Goal: Task Accomplishment & Management: Manage account settings

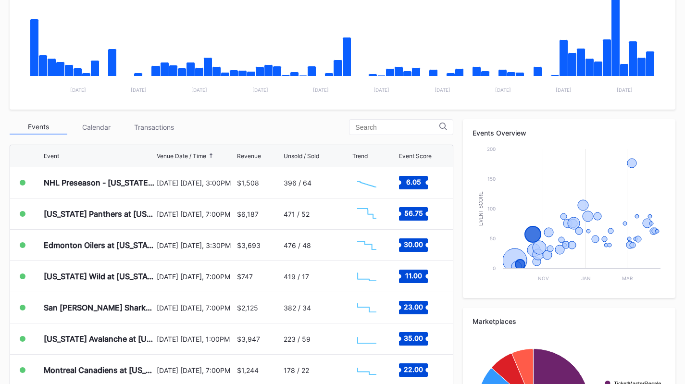
scroll to position [274, 0]
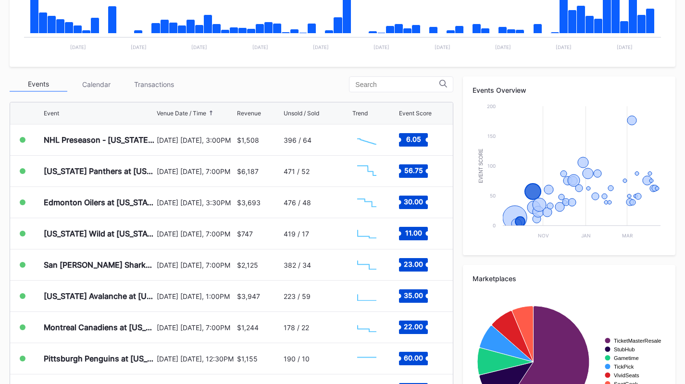
click at [171, 83] on div "Transactions" at bounding box center [154, 84] width 58 height 15
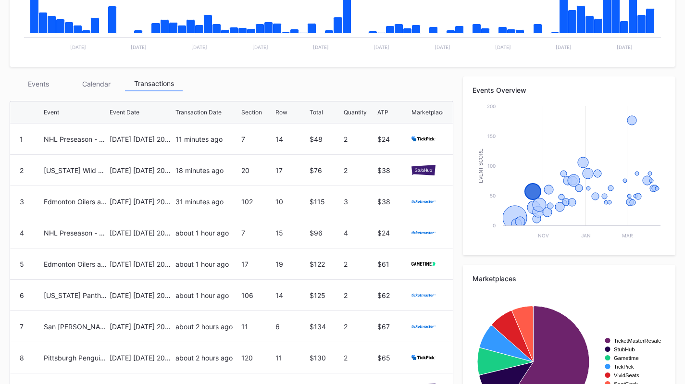
click at [43, 78] on div "Events" at bounding box center [39, 83] width 58 height 15
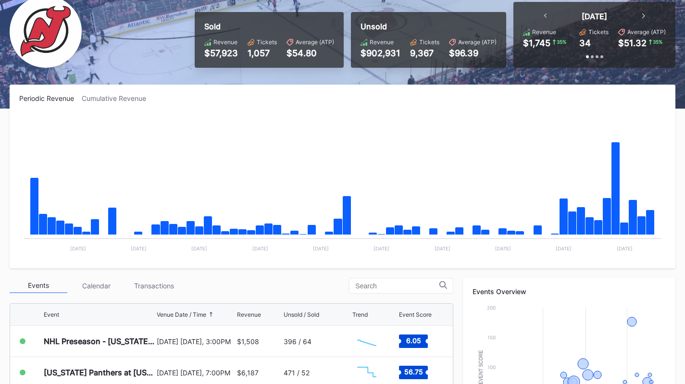
scroll to position [0, 0]
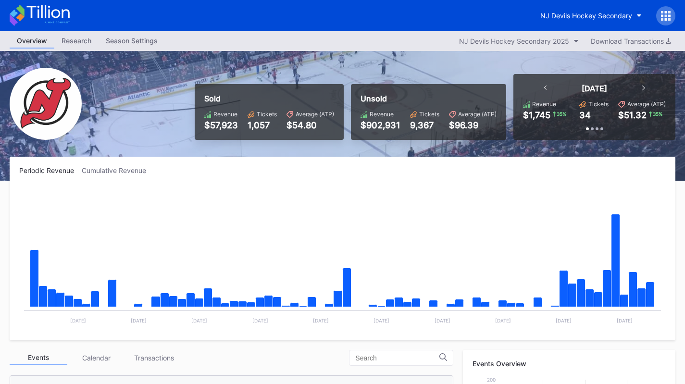
click at [560, 15] on div "NJ Devils Hockey Secondary" at bounding box center [586, 16] width 92 height 8
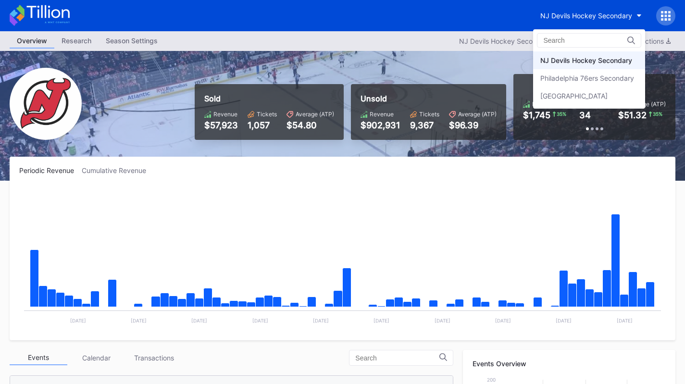
click at [569, 78] on div "Philadelphia 76ers Secondary" at bounding box center [587, 78] width 94 height 8
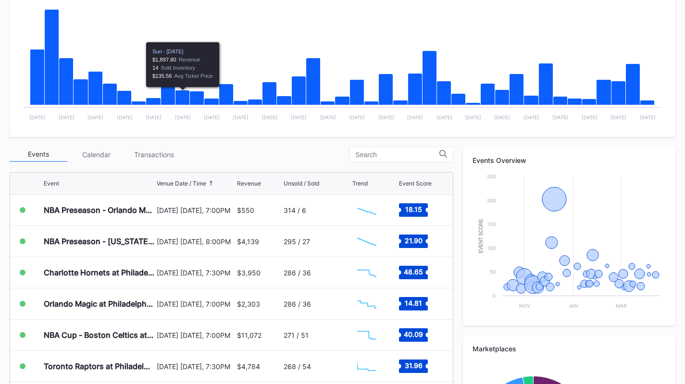
scroll to position [204, 0]
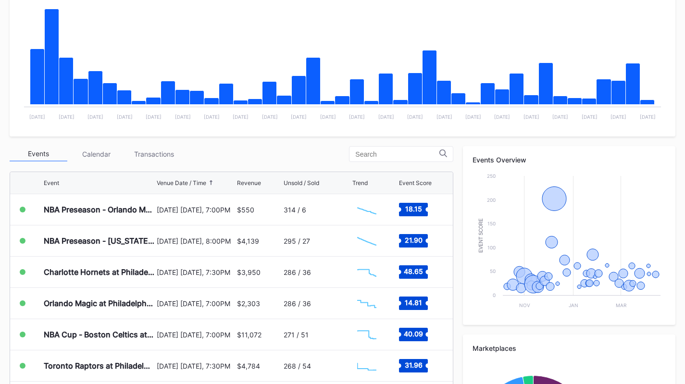
click at [155, 157] on div "Transactions" at bounding box center [154, 154] width 58 height 15
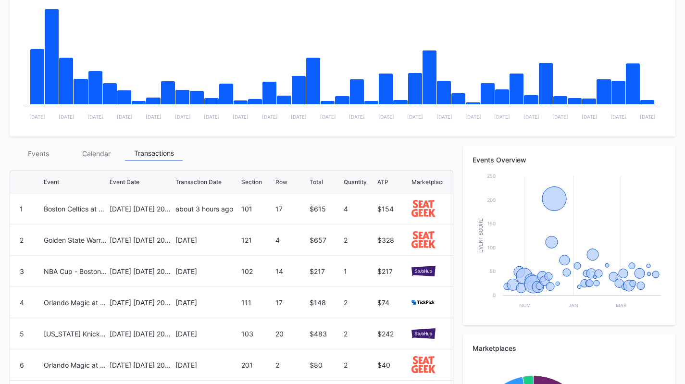
click at [43, 150] on div "Events" at bounding box center [39, 153] width 58 height 15
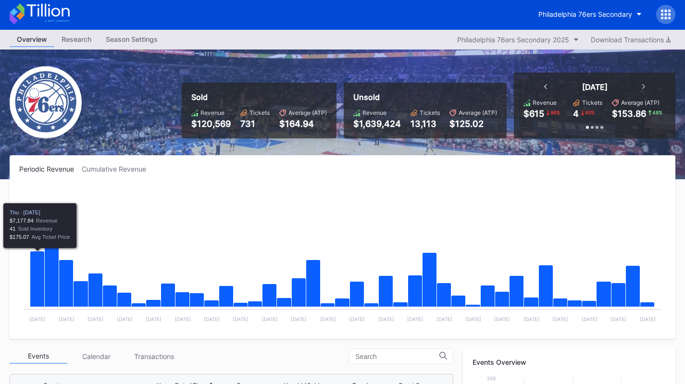
scroll to position [0, 0]
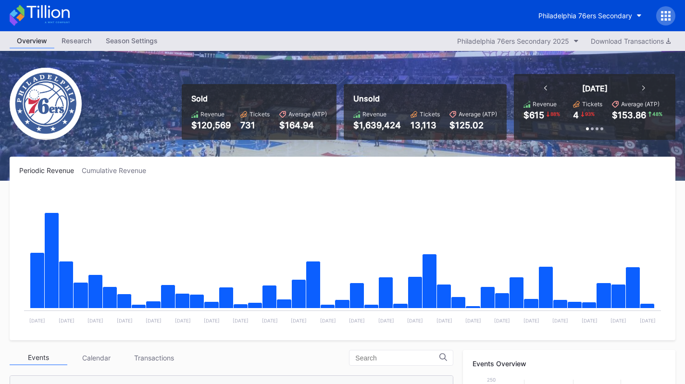
scroll to position [249, 0]
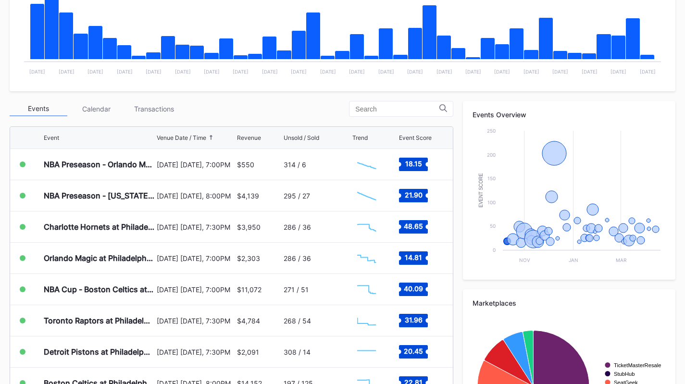
click at [162, 107] on div "Transactions" at bounding box center [154, 108] width 58 height 15
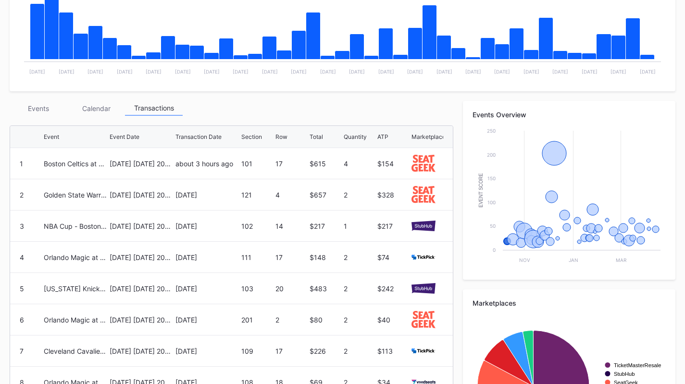
scroll to position [0, 0]
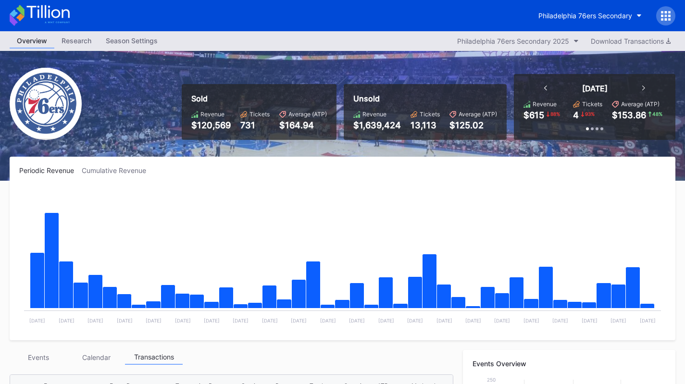
click at [566, 10] on button "Philadelphia 76ers Secondary" at bounding box center [590, 16] width 118 height 18
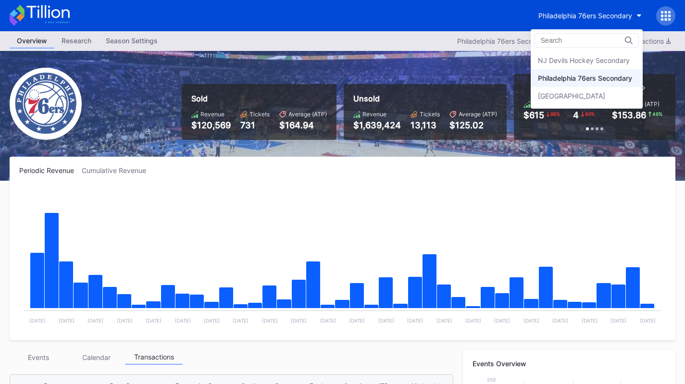
click at [566, 54] on div "NJ Devils Hockey Secondary" at bounding box center [587, 60] width 112 height 18
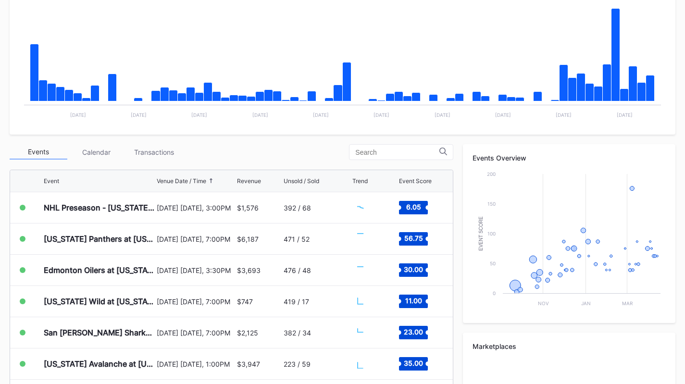
scroll to position [206, 0]
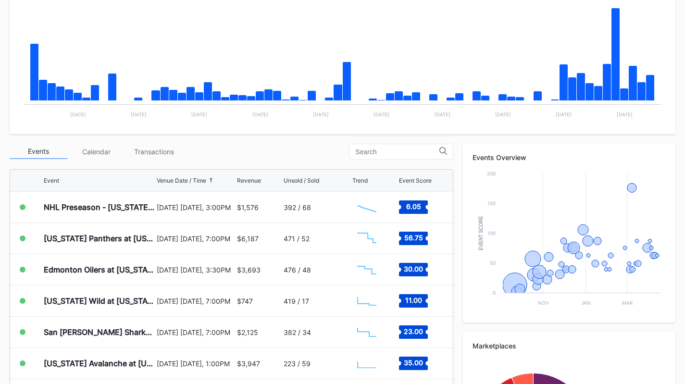
click at [154, 155] on div "Transactions" at bounding box center [154, 151] width 58 height 15
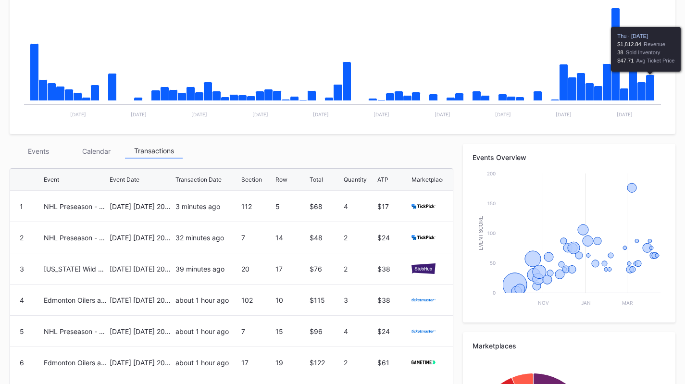
click at [651, 82] on icon "Chart title" at bounding box center [650, 88] width 9 height 26
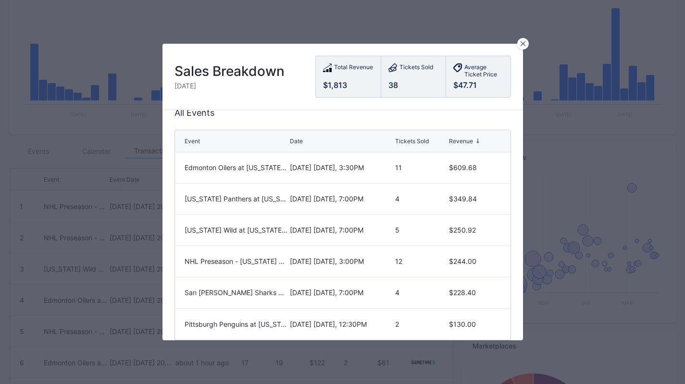
scroll to position [237, 0]
click at [520, 42] on div at bounding box center [523, 44] width 12 height 12
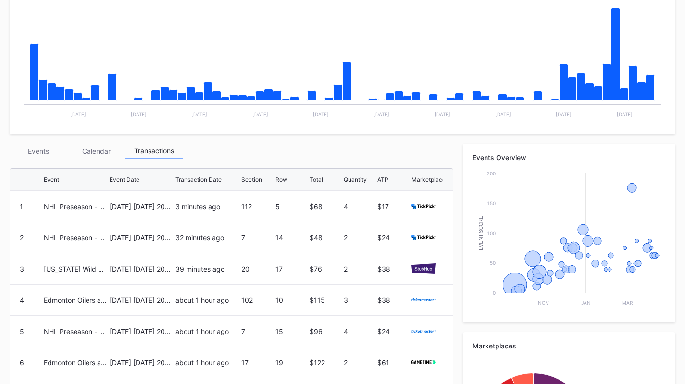
click at [35, 150] on div "Events" at bounding box center [39, 151] width 58 height 15
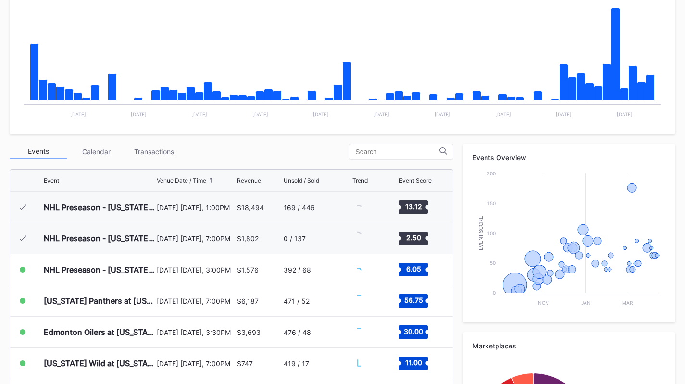
scroll to position [63, 0]
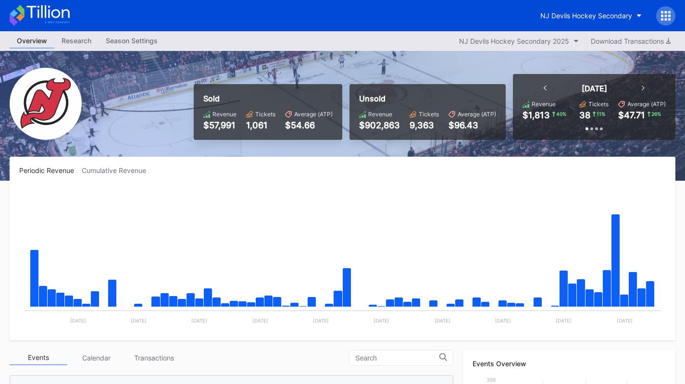
click at [534, 23] on button "NJ Devils Hockey Secondary" at bounding box center [591, 16] width 116 height 18
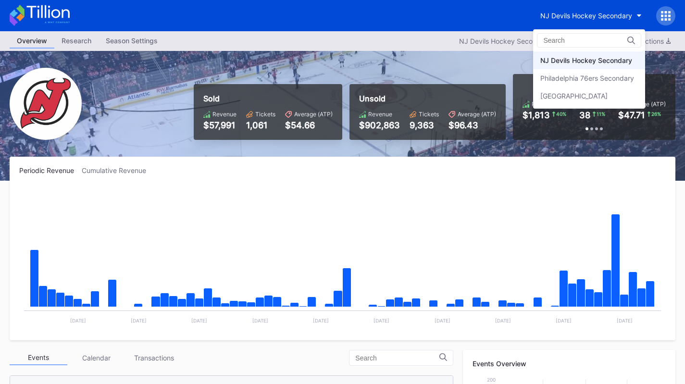
click at [569, 93] on div "[GEOGRAPHIC_DATA]" at bounding box center [573, 96] width 67 height 8
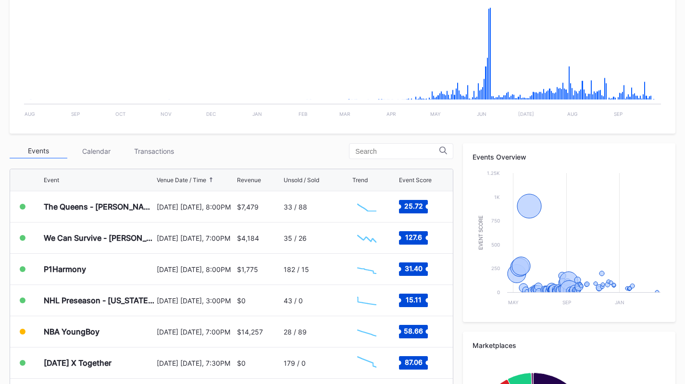
scroll to position [352, 0]
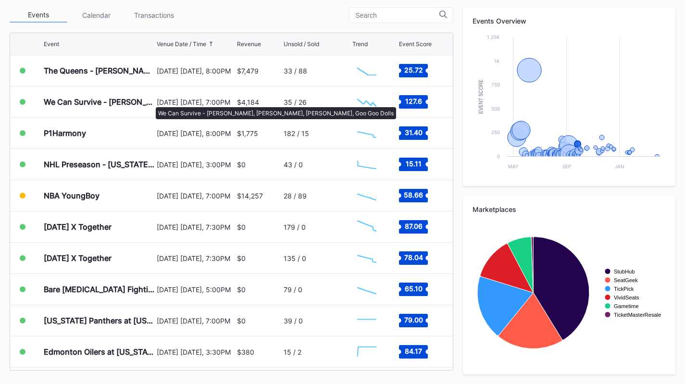
click at [151, 102] on div "We Can Survive - Ed Sheeran, Alex Warren, Shaboozey, Goo Goo Dolls" at bounding box center [99, 102] width 111 height 10
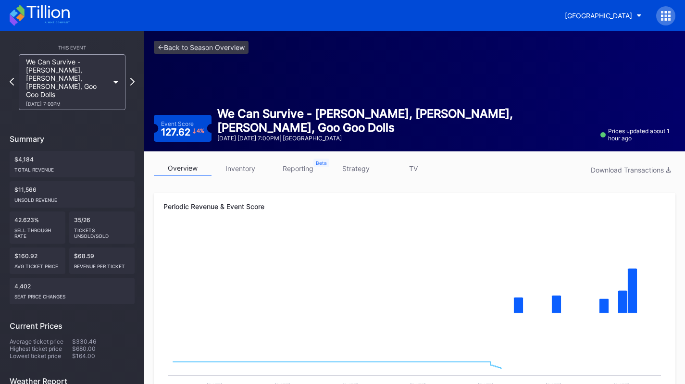
click at [249, 165] on link "inventory" at bounding box center [241, 168] width 58 height 15
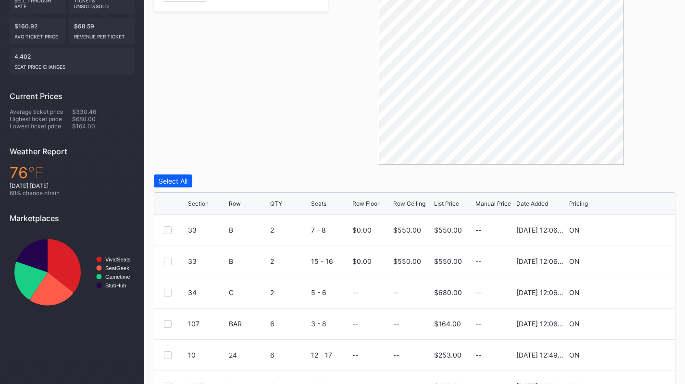
scroll to position [313, 0]
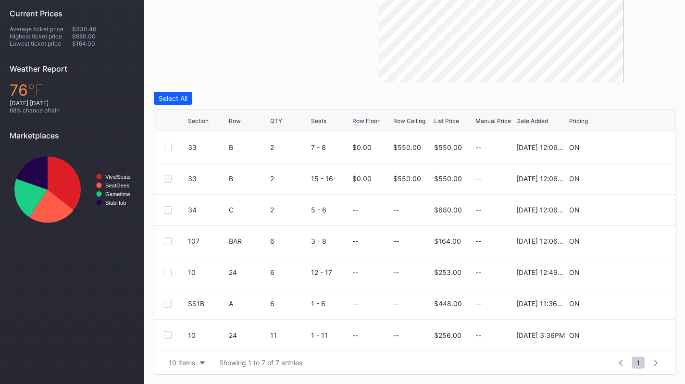
click at [201, 123] on div "Section" at bounding box center [198, 120] width 21 height 7
click at [165, 145] on div at bounding box center [168, 148] width 8 height 8
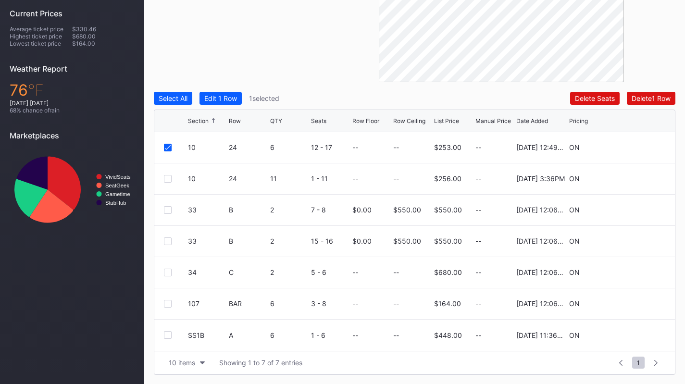
click at [165, 183] on div "10 24 11 1 - 11 -- -- $256.00 -- 9/24/2025 3:36PM ON" at bounding box center [414, 178] width 521 height 31
click at [168, 182] on div at bounding box center [168, 179] width 8 height 8
click at [228, 88] on div "Filters Section Select All Edit 2 Rows 2 selected Delete 2 Rows Section Row QTY…" at bounding box center [415, 127] width 522 height 495
click at [228, 103] on button "Edit 2 Rows" at bounding box center [223, 98] width 46 height 13
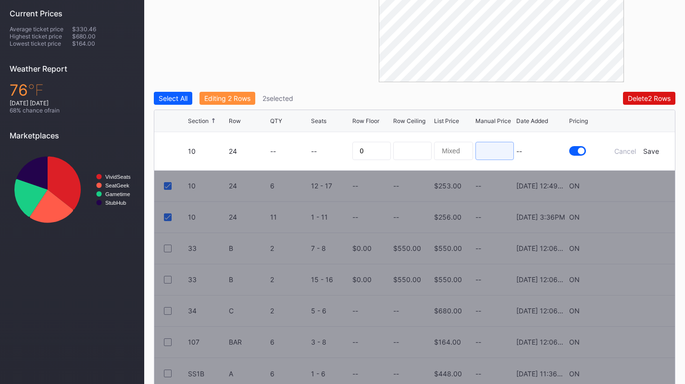
click at [490, 150] on input at bounding box center [495, 151] width 38 height 18
type input "140"
click at [649, 151] on div "Save" at bounding box center [651, 151] width 16 height 8
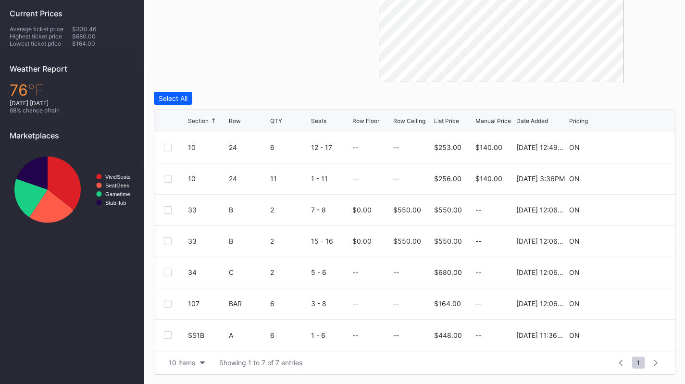
click at [633, 210] on icon at bounding box center [636, 209] width 7 height 7
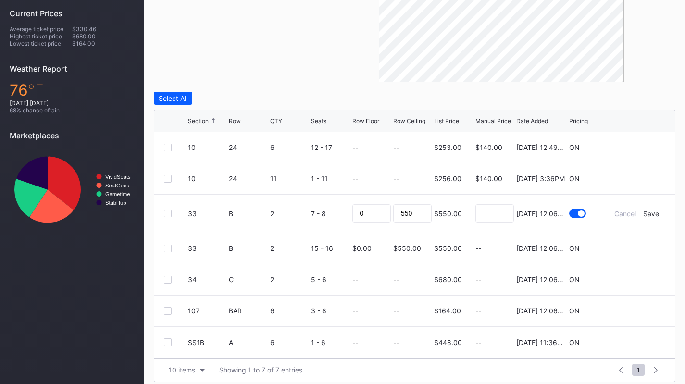
click at [634, 213] on div "Cancel" at bounding box center [626, 214] width 22 height 8
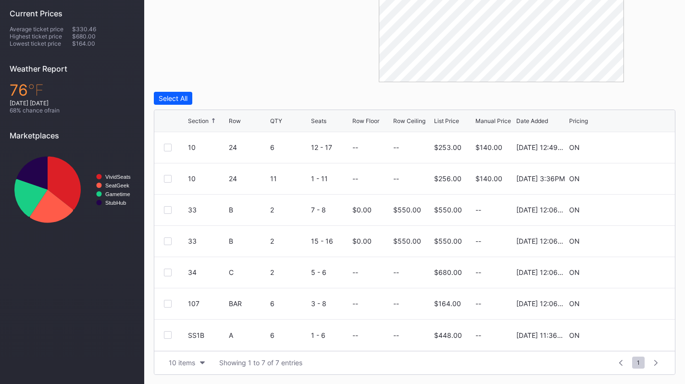
click at [167, 208] on div at bounding box center [168, 210] width 8 height 8
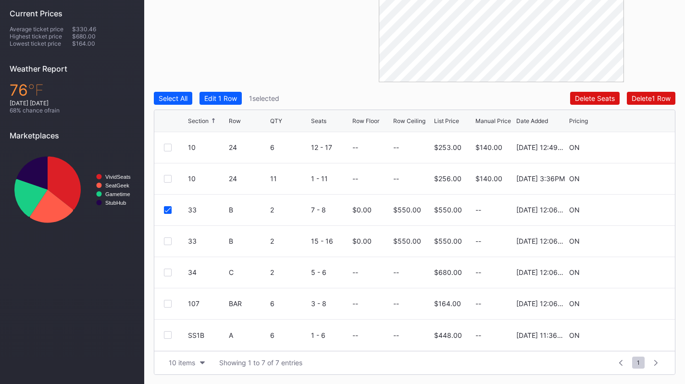
click at [163, 239] on div "33 B 2 15 - 16 $0.00 $550.00 $550.00 -- 8/21/2025 12:06PM ON" at bounding box center [414, 241] width 521 height 31
click at [165, 239] on div at bounding box center [168, 242] width 8 height 8
click at [230, 95] on div "Edit 2 Rows" at bounding box center [222, 98] width 37 height 8
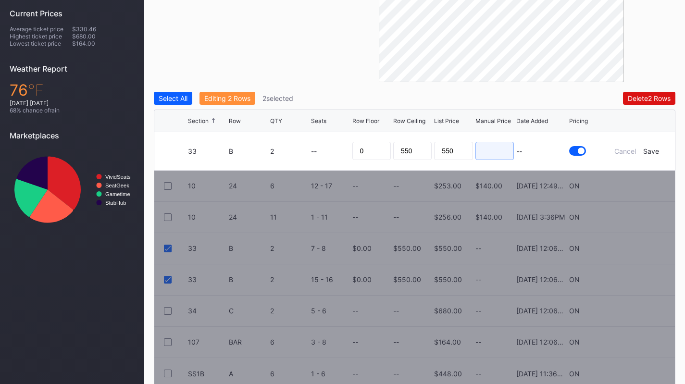
click at [498, 147] on input at bounding box center [495, 151] width 38 height 18
type input "3"
type input "295"
click at [653, 152] on div "Save" at bounding box center [651, 151] width 16 height 8
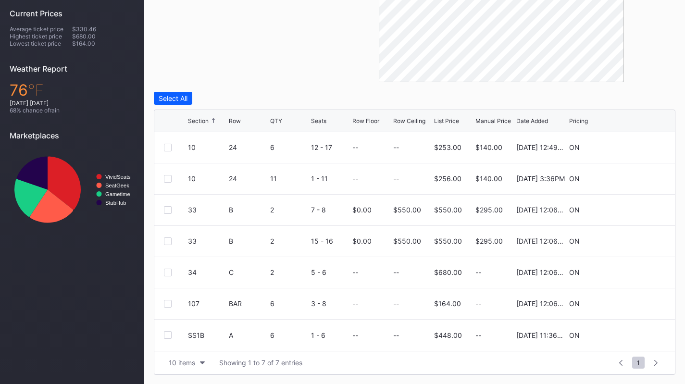
click at [637, 270] on icon at bounding box center [636, 272] width 7 height 7
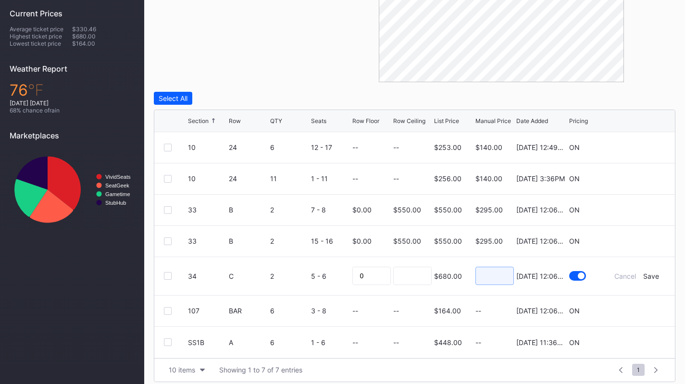
click at [484, 275] on input at bounding box center [495, 276] width 38 height 18
type input "299"
click at [658, 279] on div "Save" at bounding box center [651, 276] width 16 height 8
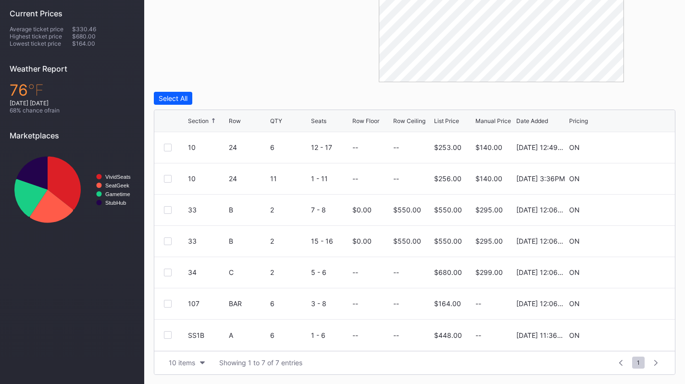
click at [634, 305] on icon at bounding box center [636, 303] width 7 height 7
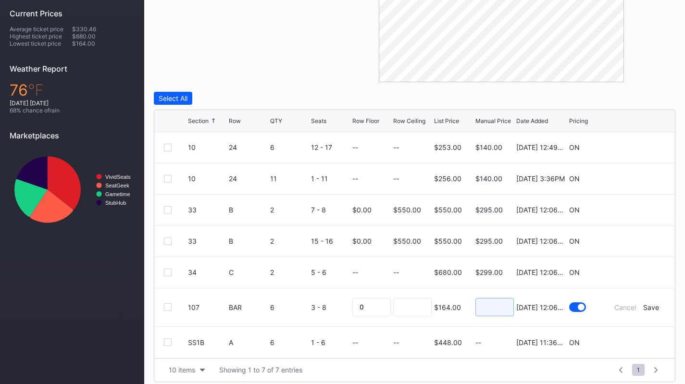
click at [495, 308] on input at bounding box center [495, 307] width 38 height 18
type input "95"
click at [655, 303] on div "Save" at bounding box center [651, 307] width 16 height 8
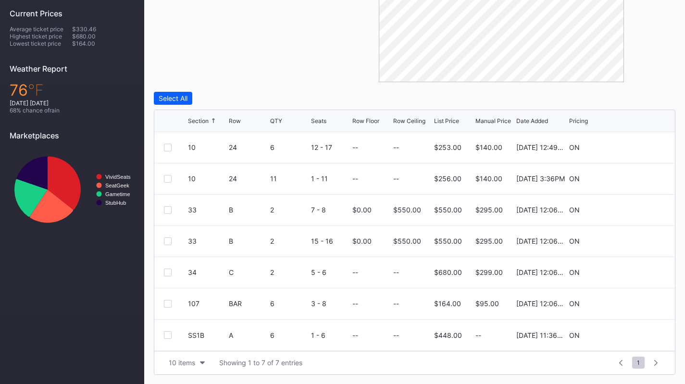
click at [637, 333] on icon at bounding box center [636, 335] width 7 height 7
click at [507, 328] on div at bounding box center [495, 339] width 38 height 38
click at [497, 337] on input at bounding box center [495, 339] width 38 height 18
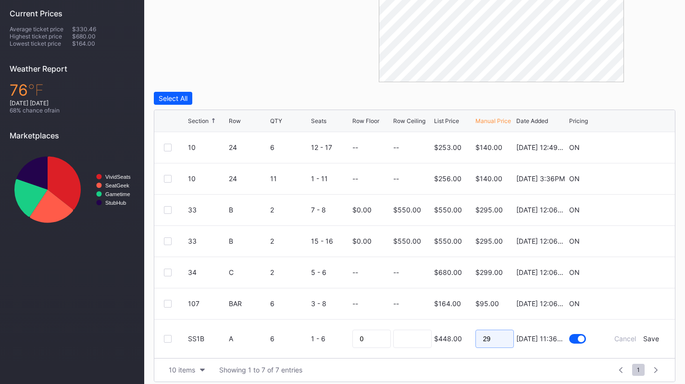
type input "295"
click at [653, 340] on div "Save" at bounding box center [651, 339] width 16 height 8
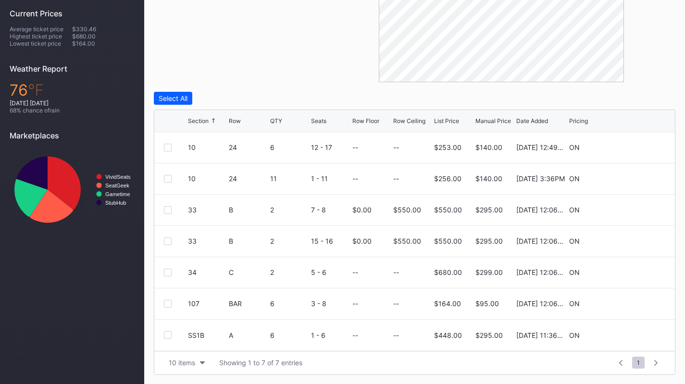
scroll to position [0, 0]
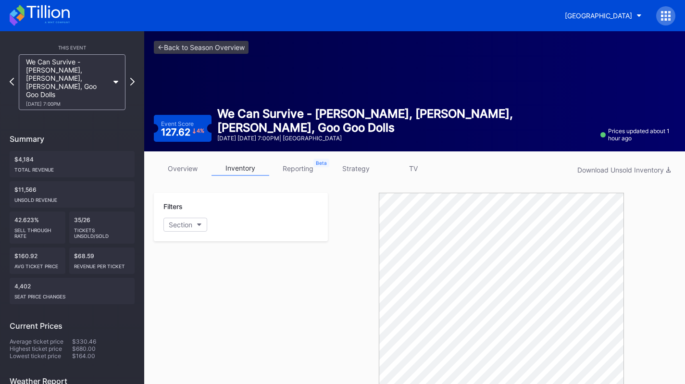
click at [87, 81] on div "We Can Survive - Ed Sheeran, Alex Warren, Shaboozey, Goo Goo Dolls 9/26 Friday …" at bounding box center [67, 82] width 83 height 49
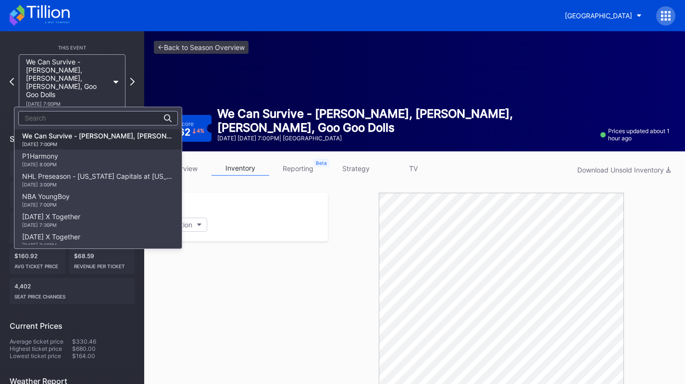
scroll to position [946, 0]
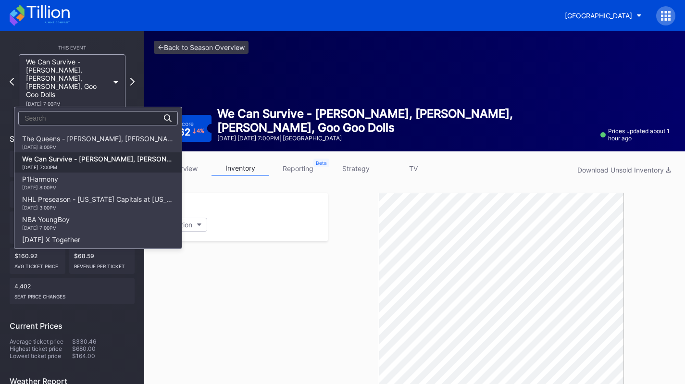
click at [92, 148] on div "9/25 Thursday 8:00PM" at bounding box center [98, 147] width 152 height 6
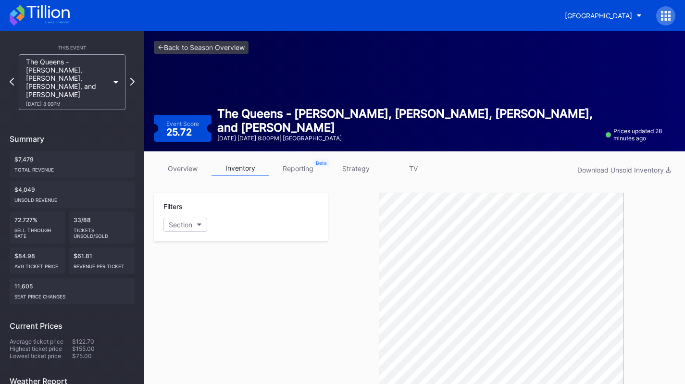
click at [355, 166] on link "strategy" at bounding box center [356, 168] width 58 height 15
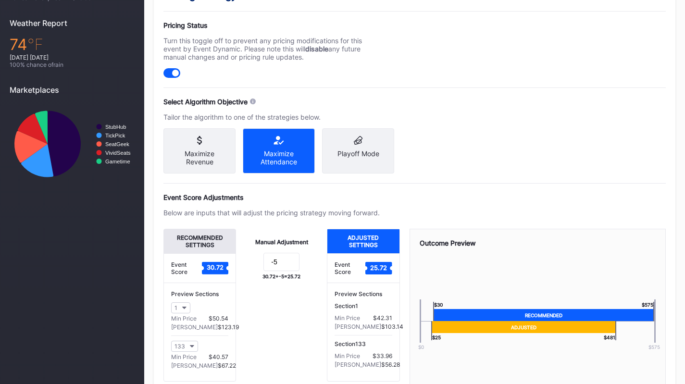
scroll to position [359, 0]
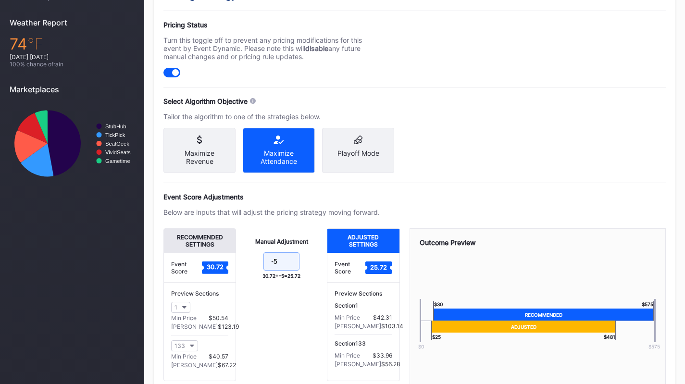
click at [278, 266] on input "-5" at bounding box center [282, 261] width 36 height 18
type input "-10"
click at [266, 212] on div "Below are inputs that will adjust the pricing strategy moving forward." at bounding box center [271, 212] width 216 height 8
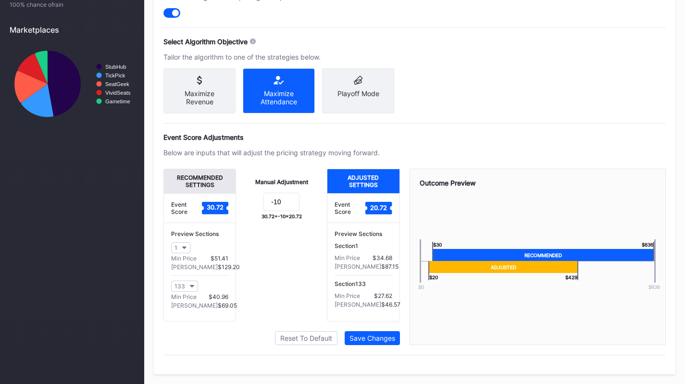
click at [367, 339] on div "Save Changes" at bounding box center [373, 338] width 46 height 8
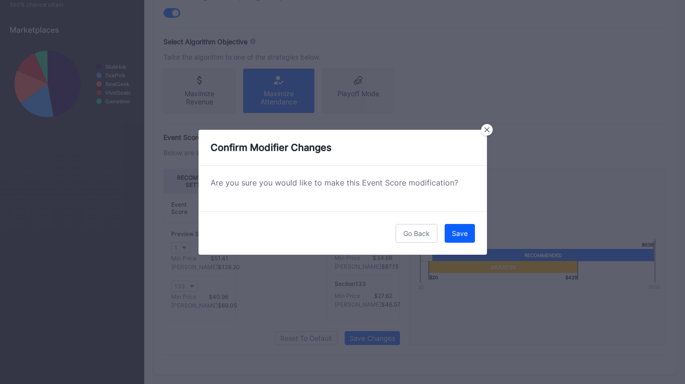
click at [471, 236] on button "Save" at bounding box center [460, 233] width 30 height 19
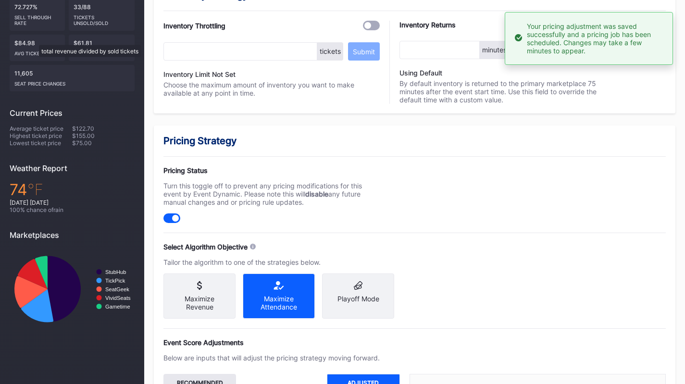
scroll to position [0, 0]
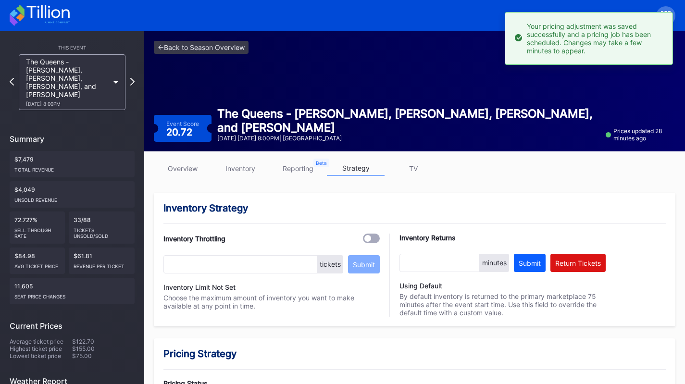
click at [32, 17] on icon at bounding box center [47, 11] width 43 height 13
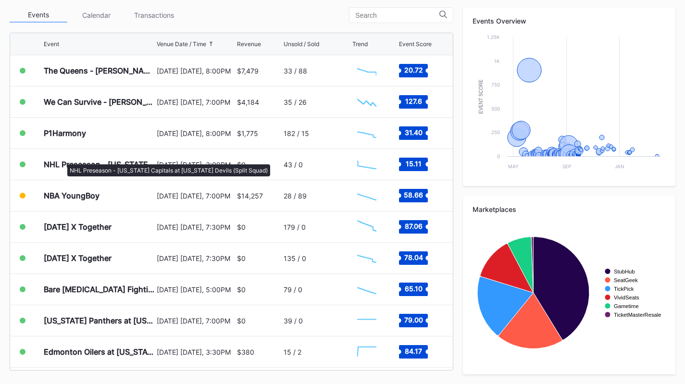
scroll to position [1521, 0]
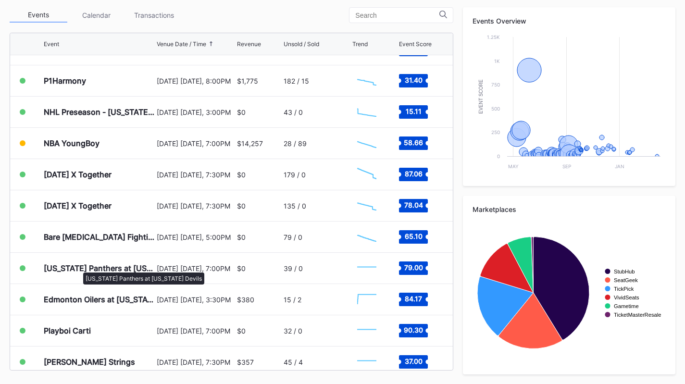
click at [78, 268] on div "[US_STATE] Panthers at [US_STATE] Devils" at bounding box center [99, 269] width 111 height 10
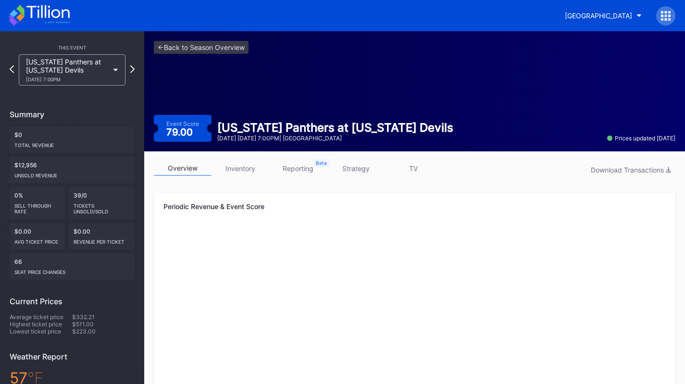
click at [234, 169] on link "inventory" at bounding box center [241, 168] width 58 height 15
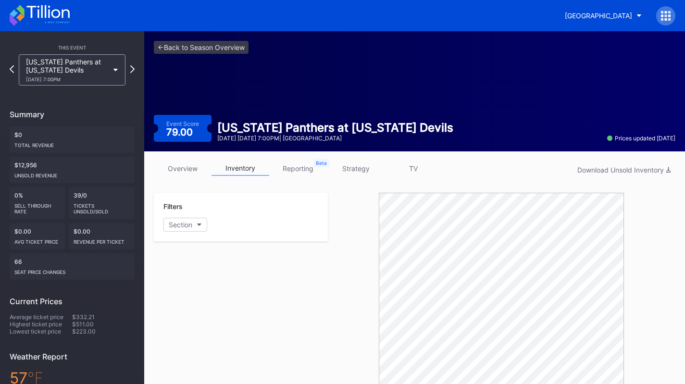
click at [359, 161] on link "strategy" at bounding box center [356, 168] width 58 height 15
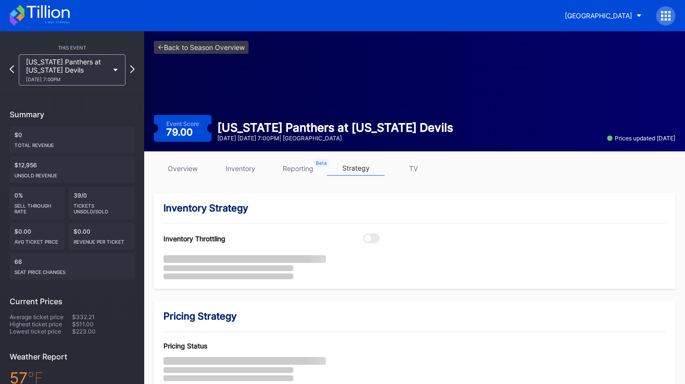
click at [359, 162] on link "strategy" at bounding box center [356, 168] width 58 height 15
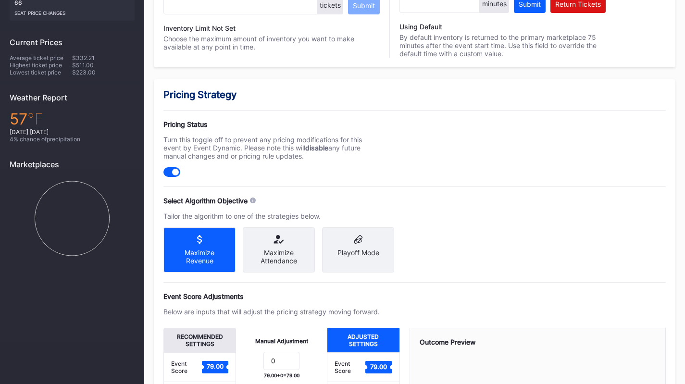
scroll to position [276, 0]
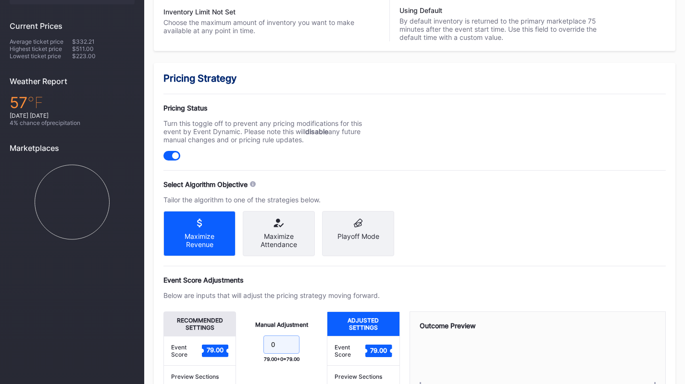
drag, startPoint x: 277, startPoint y: 353, endPoint x: 231, endPoint y: 337, distance: 49.0
click at [231, 337] on div "Recommended Settings Event Score 79.00 Preview Sections 1 Min Price $161.85 Max…" at bounding box center [281, 388] width 237 height 153
type input "-5"
click at [388, 281] on div "Event Score Adjustments" at bounding box center [414, 280] width 503 height 8
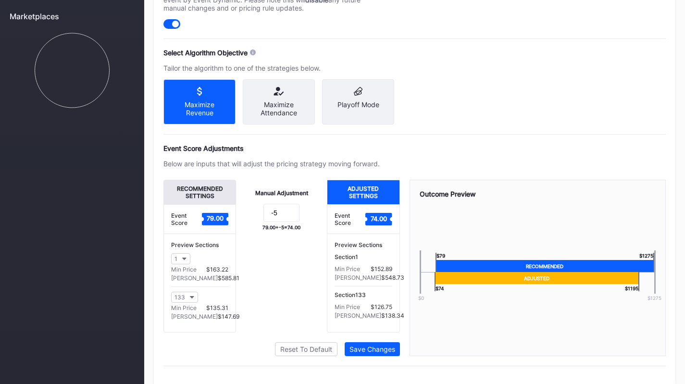
scroll to position [408, 0]
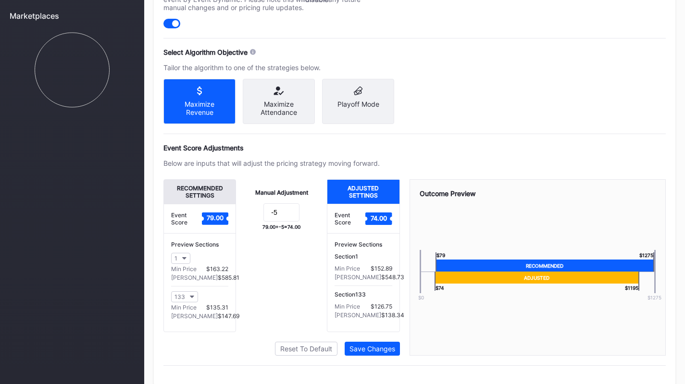
click at [380, 366] on div "Pricing Strategy Pricing Status Turn this toggle off to prevent any pricing mod…" at bounding box center [415, 158] width 522 height 454
click at [375, 353] on div "Save Changes" at bounding box center [373, 349] width 46 height 8
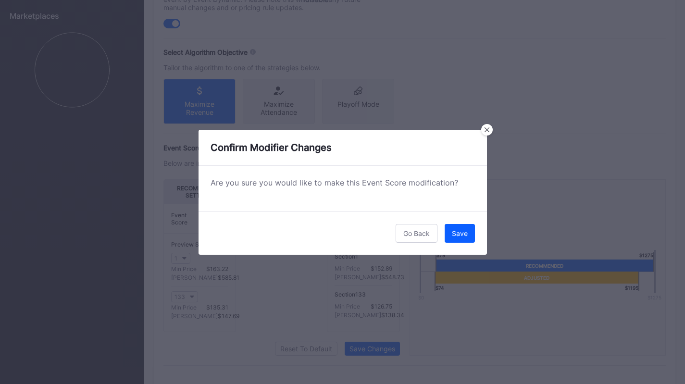
click at [458, 238] on button "Save" at bounding box center [460, 233] width 30 height 19
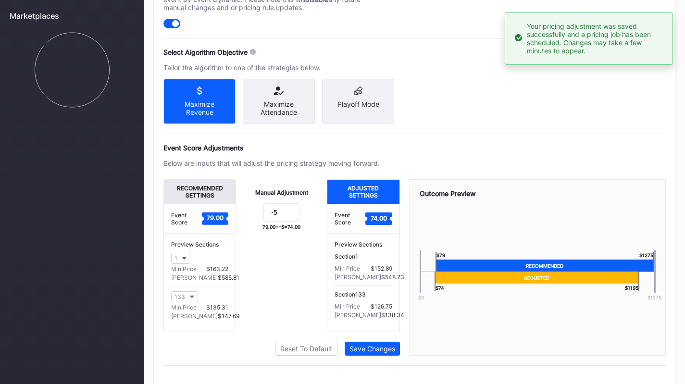
click at [351, 110] on div "Playoff Mode" at bounding box center [358, 101] width 72 height 45
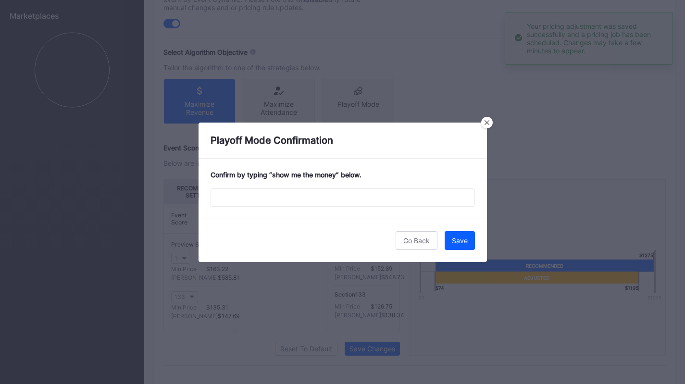
click at [486, 122] on icon at bounding box center [487, 122] width 5 height 5
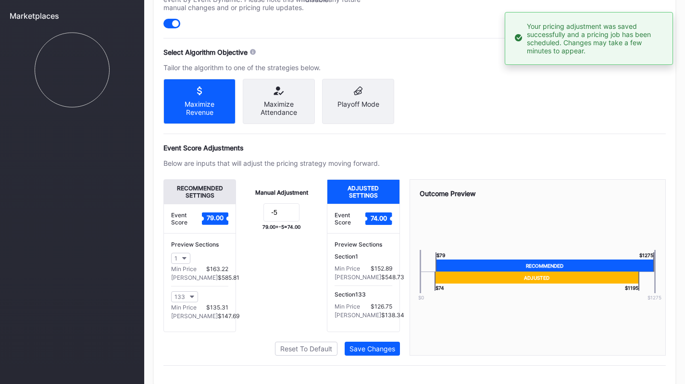
click at [290, 92] on icon at bounding box center [279, 91] width 57 height 9
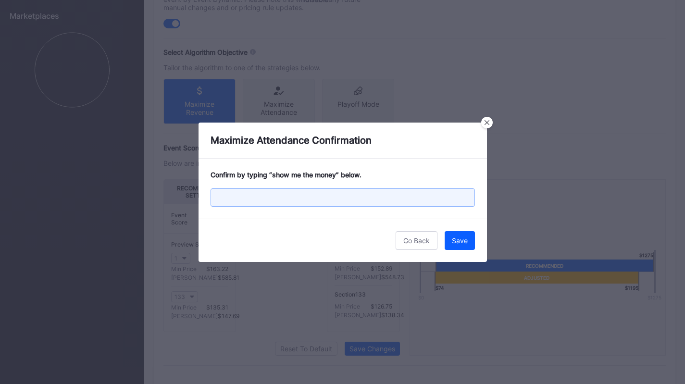
click at [281, 204] on input "text" at bounding box center [343, 197] width 264 height 18
type input "show me the money"
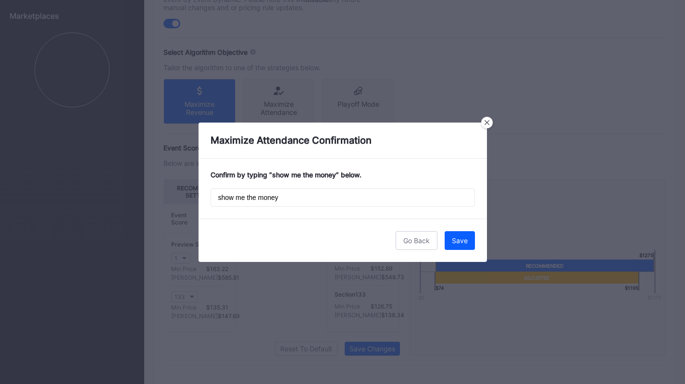
click at [468, 241] on button "Save" at bounding box center [460, 240] width 30 height 19
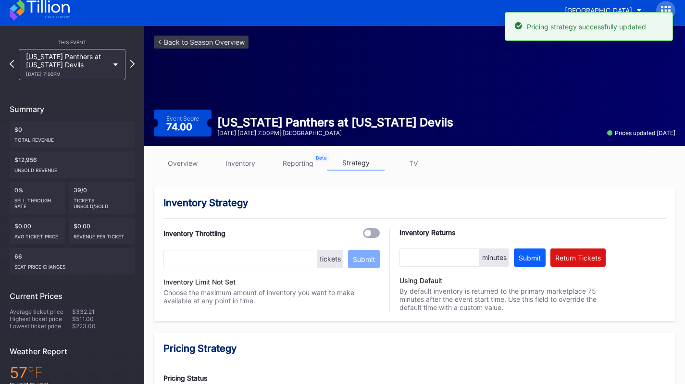
scroll to position [0, 0]
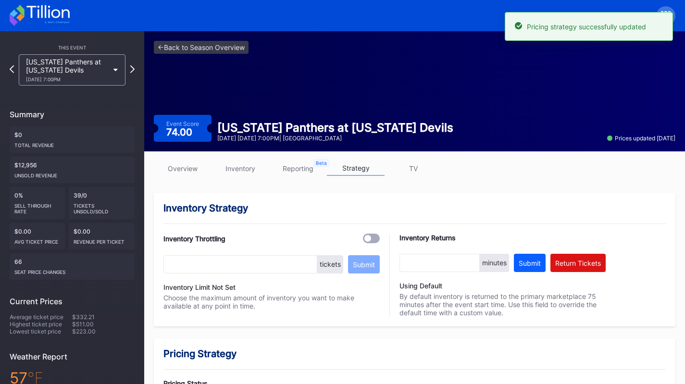
click at [97, 63] on div "Florida Panthers at New Jersey Devils 10/16 Thursday 7:00PM" at bounding box center [67, 70] width 83 height 25
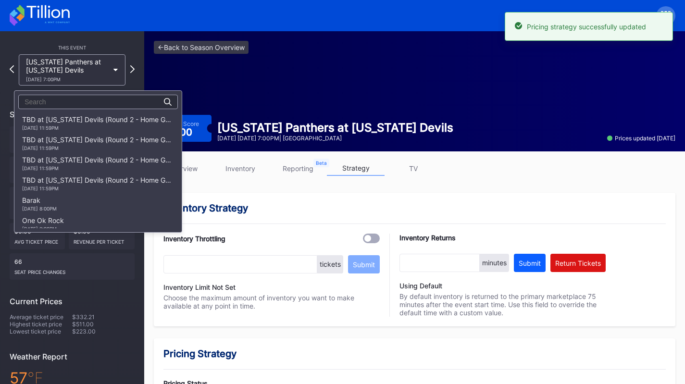
scroll to position [1111, 0]
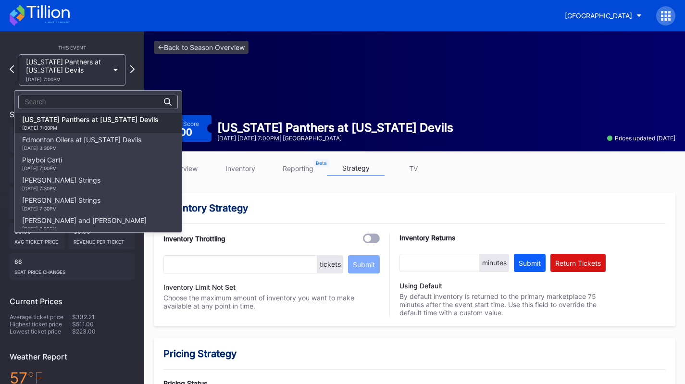
click at [89, 140] on div "Edmonton Oilers at New Jersey Devils 10/18 Saturday 3:30PM" at bounding box center [81, 143] width 119 height 15
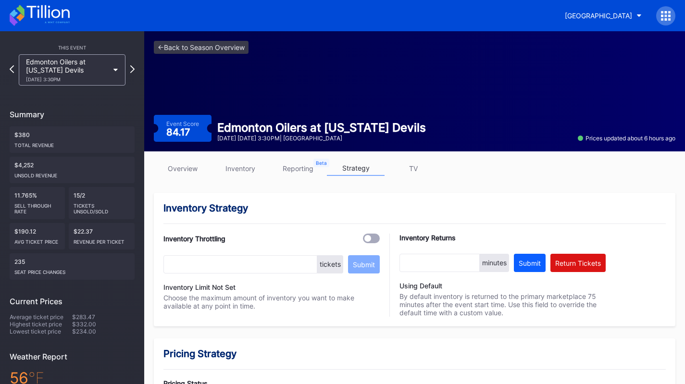
click at [237, 166] on link "inventory" at bounding box center [241, 168] width 58 height 15
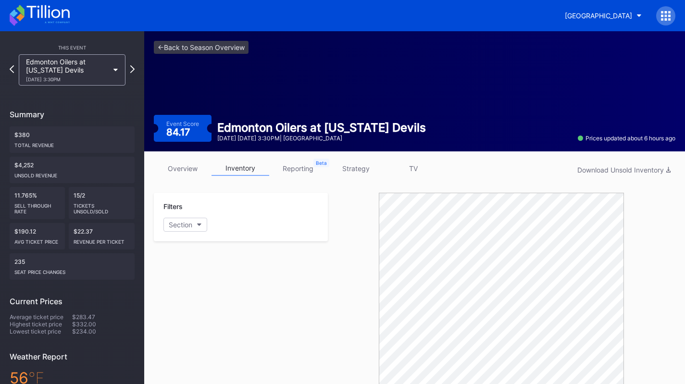
click at [364, 177] on div "overview inventory reporting strategy TV Download Unsold Inventory" at bounding box center [415, 171] width 522 height 20
click at [355, 170] on link "strategy" at bounding box center [356, 168] width 58 height 15
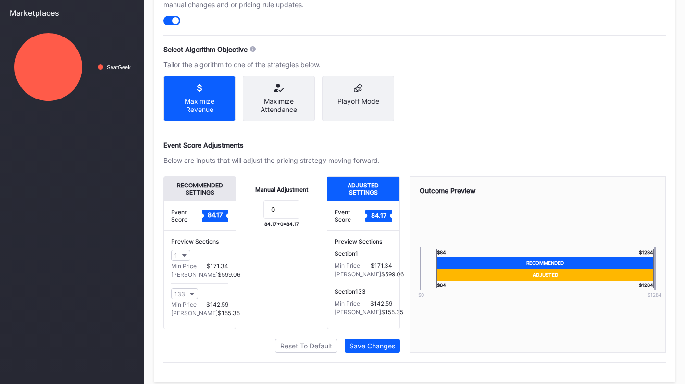
scroll to position [424, 0]
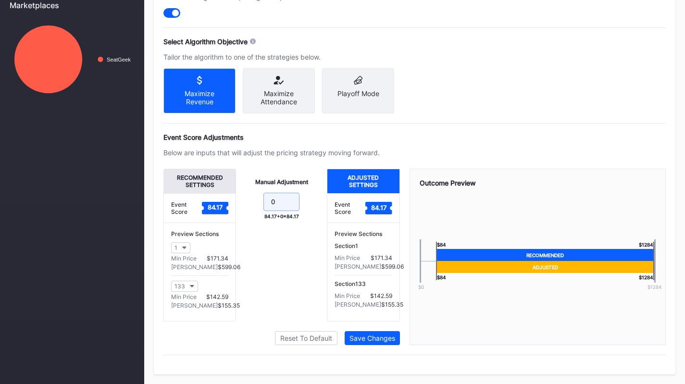
drag, startPoint x: 288, startPoint y: 204, endPoint x: 214, endPoint y: 186, distance: 76.2
click at [214, 186] on div "Recommended Settings Event Score 84.17 Preview Sections 1 Min Price $171.34 Max…" at bounding box center [281, 245] width 237 height 153
type input "-5"
click at [366, 336] on div "Save Changes" at bounding box center [373, 338] width 46 height 8
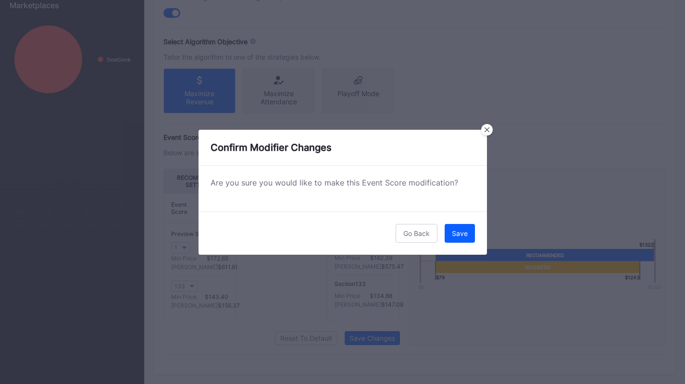
click at [456, 232] on div "Save" at bounding box center [460, 233] width 16 height 8
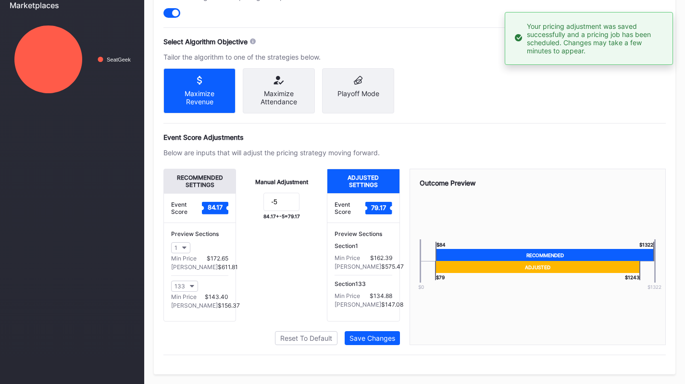
click at [185, 252] on button "1" at bounding box center [180, 247] width 19 height 11
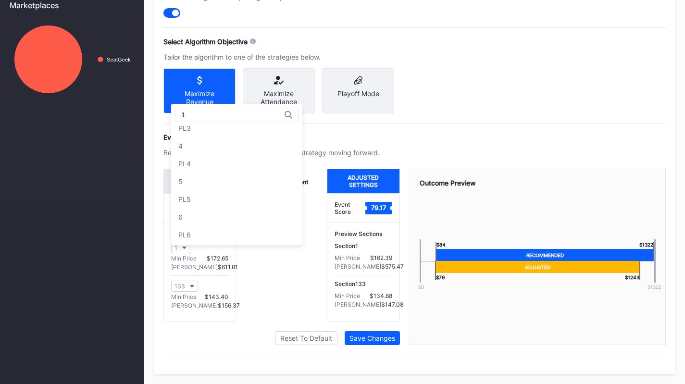
scroll to position [0, 0]
type input "19"
drag, startPoint x: 222, startPoint y: 127, endPoint x: 227, endPoint y: 128, distance: 5.4
click at [227, 128] on div "19" at bounding box center [227, 135] width 112 height 18
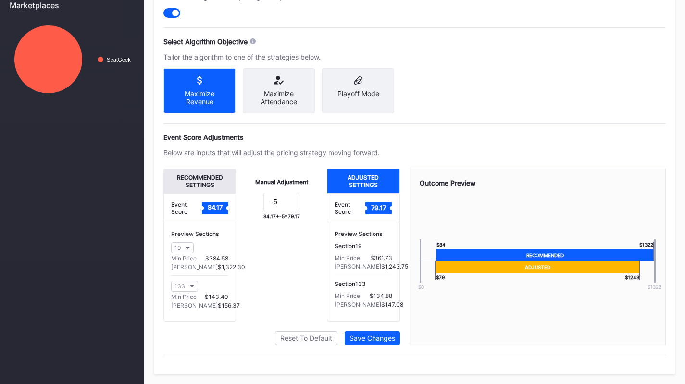
click at [188, 248] on icon "button" at bounding box center [188, 248] width 5 height 3
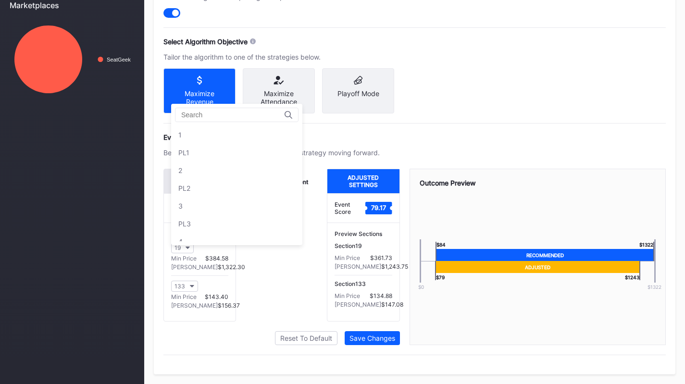
scroll to position [729, 0]
click at [219, 167] on div "C19" at bounding box center [236, 171] width 131 height 18
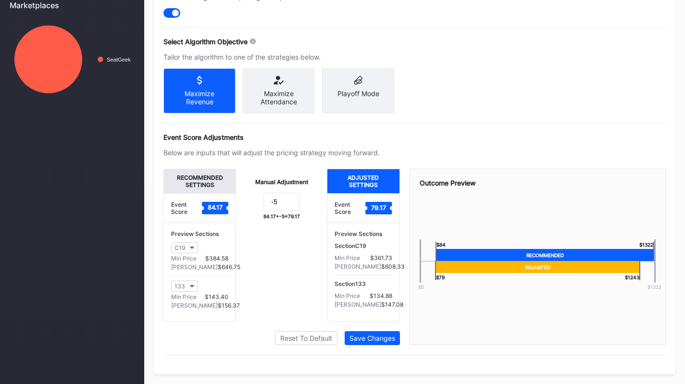
click at [260, 255] on div "Manual Adjustment -5 84.17 + -5 = 79.17" at bounding box center [281, 245] width 91 height 153
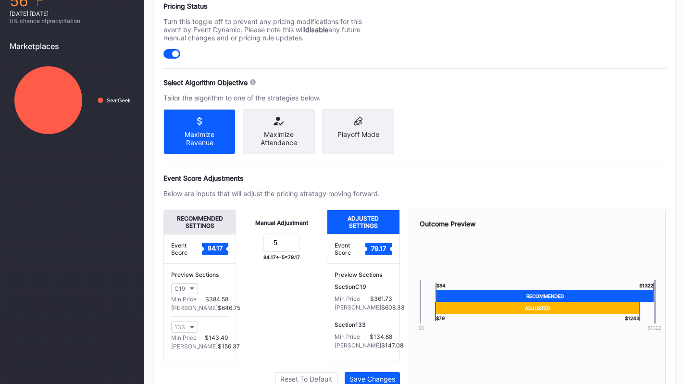
scroll to position [424, 0]
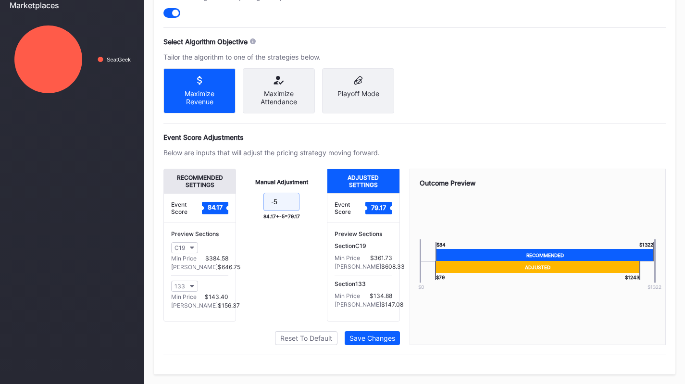
click at [287, 206] on input "-5" at bounding box center [282, 202] width 36 height 18
type input "-30"
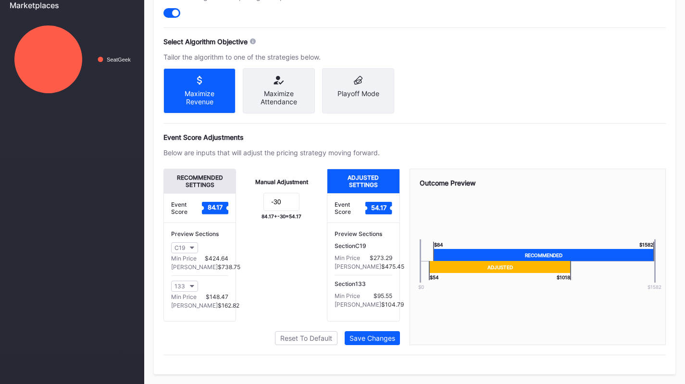
click at [374, 340] on div "Save Changes" at bounding box center [373, 338] width 46 height 8
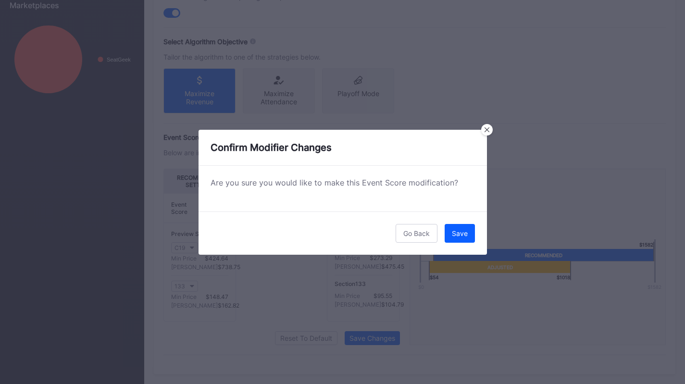
click at [465, 231] on div "Save" at bounding box center [460, 233] width 16 height 8
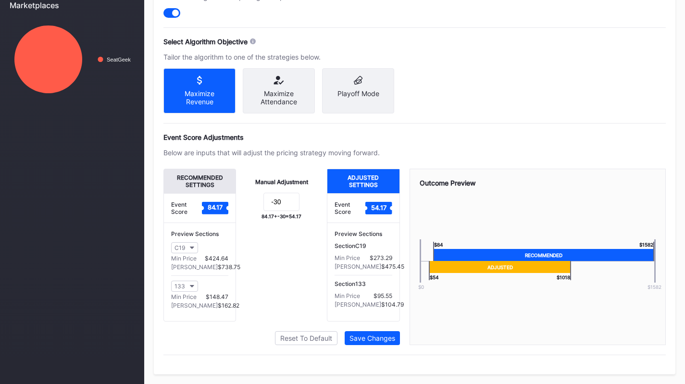
scroll to position [0, 0]
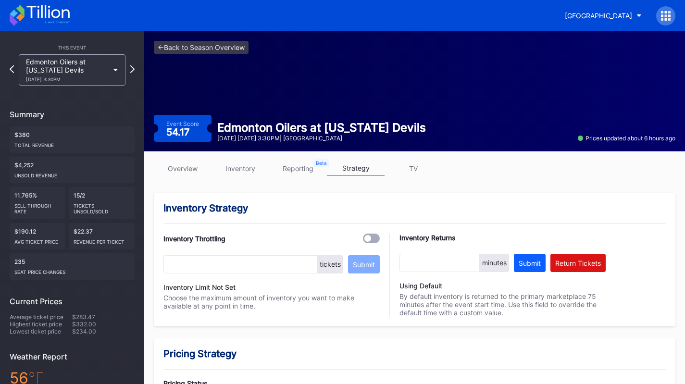
click at [215, 168] on link "inventory" at bounding box center [241, 168] width 58 height 15
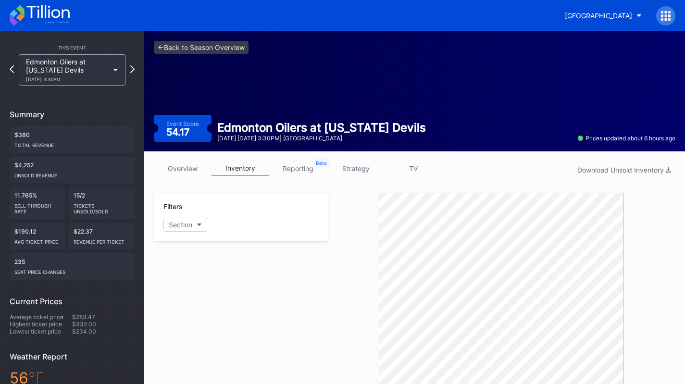
click at [357, 165] on link "strategy" at bounding box center [356, 168] width 58 height 15
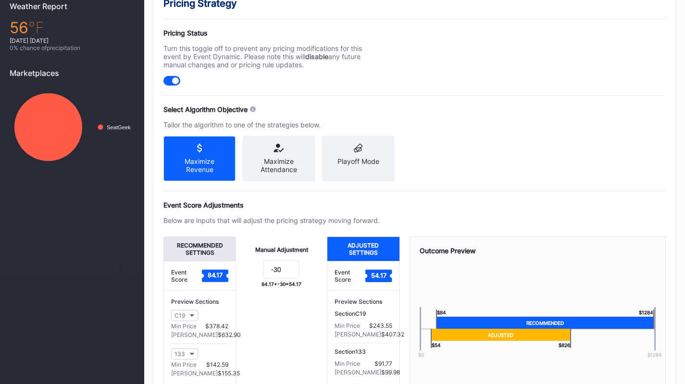
scroll to position [424, 0]
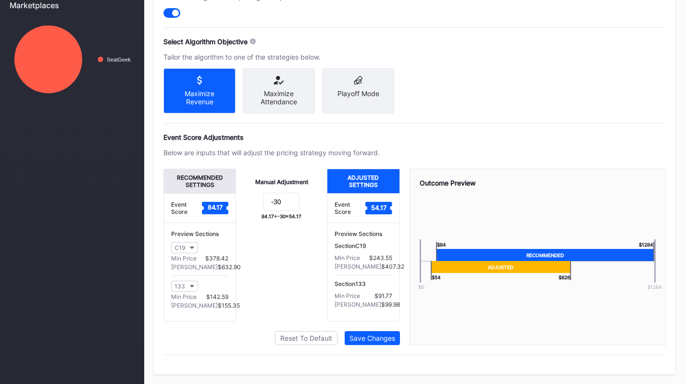
click at [182, 285] on div "133" at bounding box center [180, 286] width 11 height 7
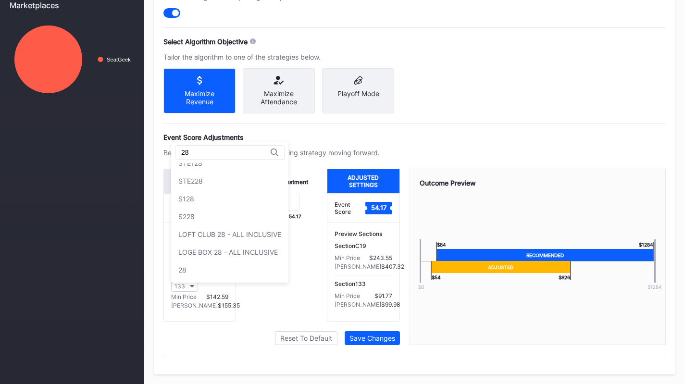
scroll to position [45, 0]
type input "28"
click at [216, 261] on div "28" at bounding box center [229, 270] width 117 height 18
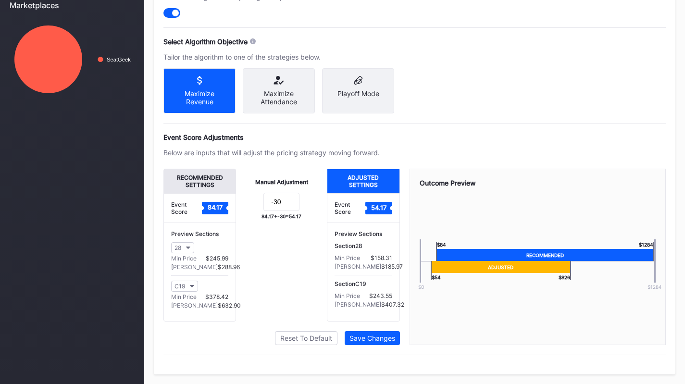
click at [440, 84] on div "Pricing Strategy Pricing Status Turn this toggle off to prevent any pricing mod…" at bounding box center [415, 147] width 522 height 454
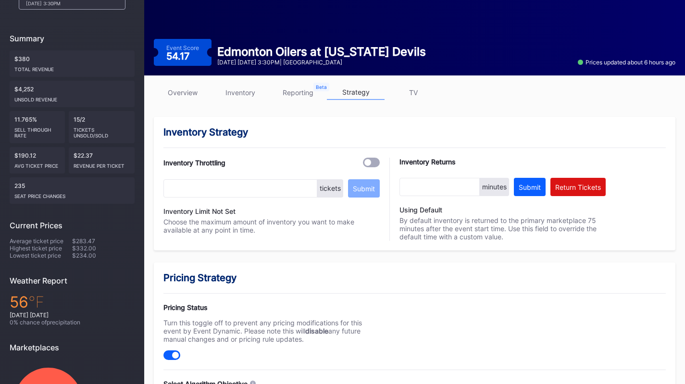
scroll to position [0, 0]
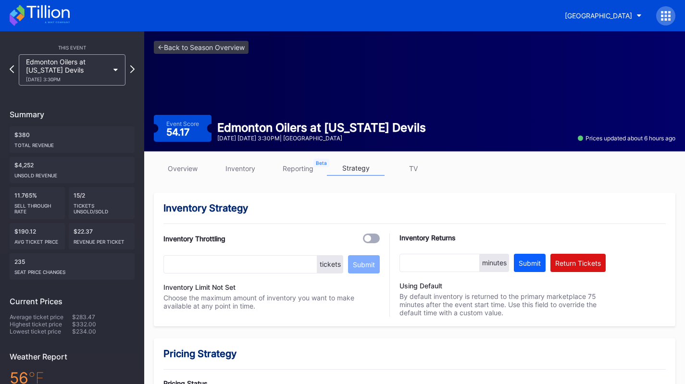
click at [231, 176] on div "overview inventory reporting strategy TV" at bounding box center [415, 171] width 522 height 20
click at [229, 169] on link "inventory" at bounding box center [241, 168] width 58 height 15
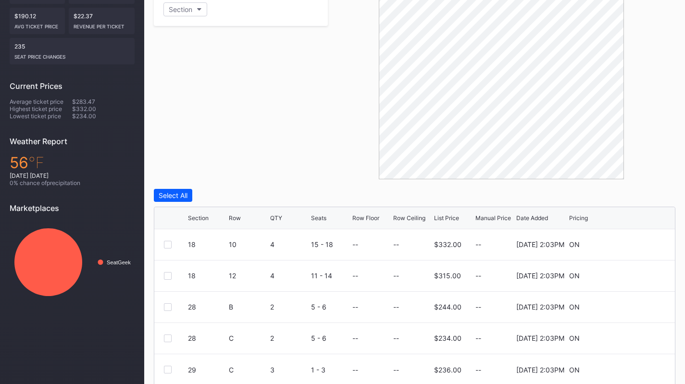
scroll to position [250, 0]
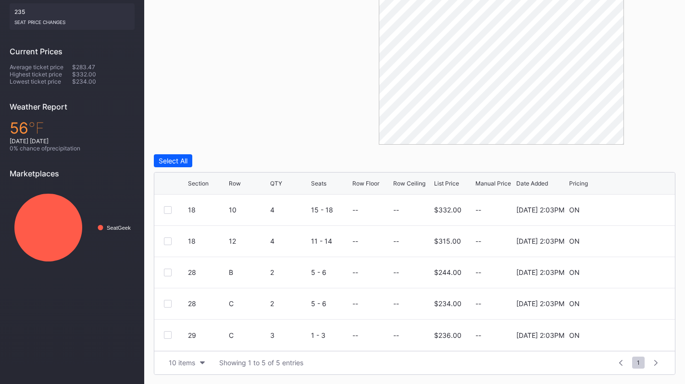
click at [191, 359] on div "10 items" at bounding box center [182, 363] width 26 height 8
click at [192, 344] on div "200 items" at bounding box center [187, 339] width 46 height 18
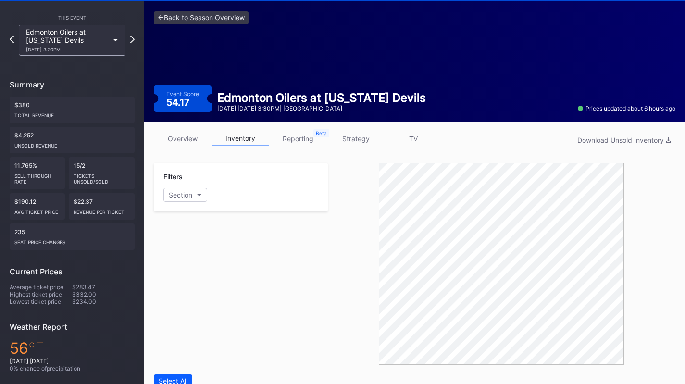
scroll to position [0, 0]
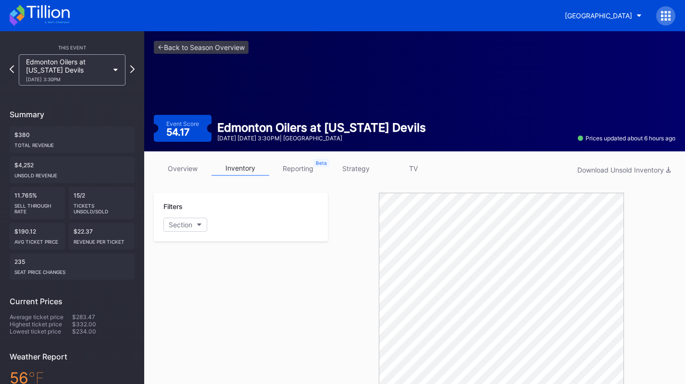
click at [179, 162] on link "overview" at bounding box center [183, 168] width 58 height 15
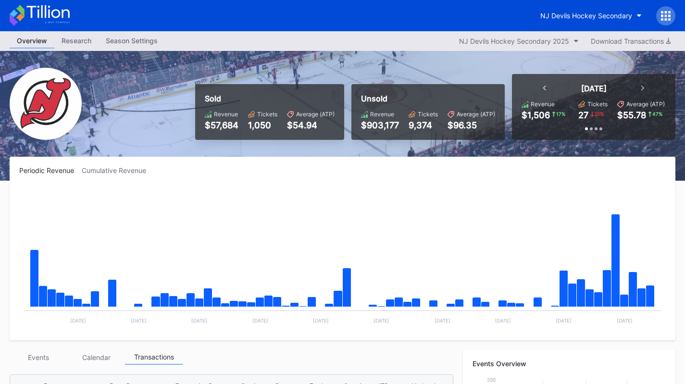
scroll to position [202, 0]
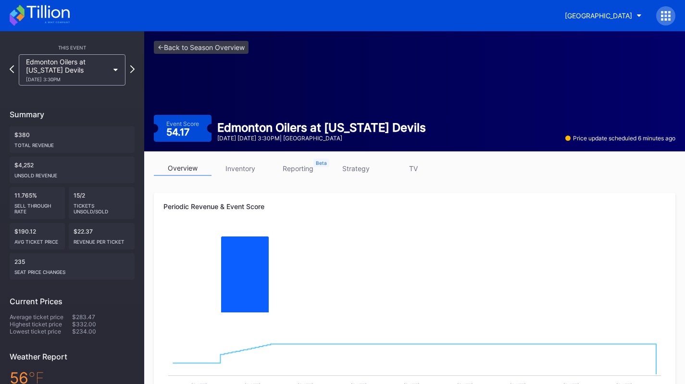
scroll to position [147, 0]
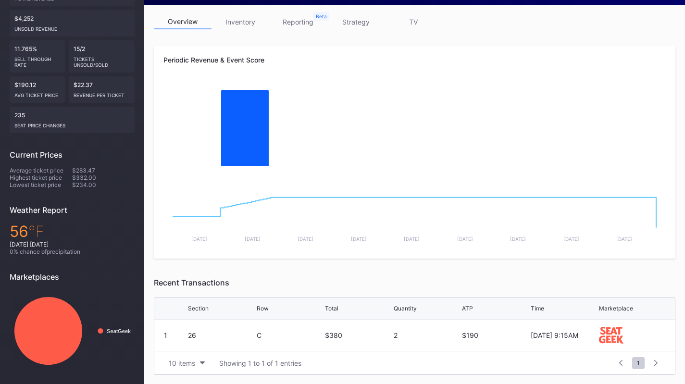
click at [251, 20] on link "inventory" at bounding box center [241, 21] width 58 height 15
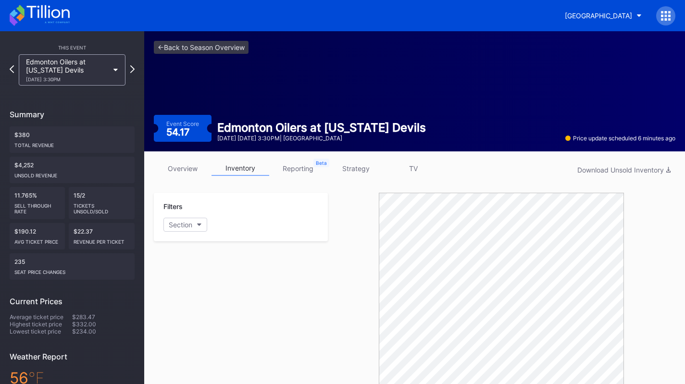
click at [59, 20] on icon at bounding box center [40, 15] width 60 height 21
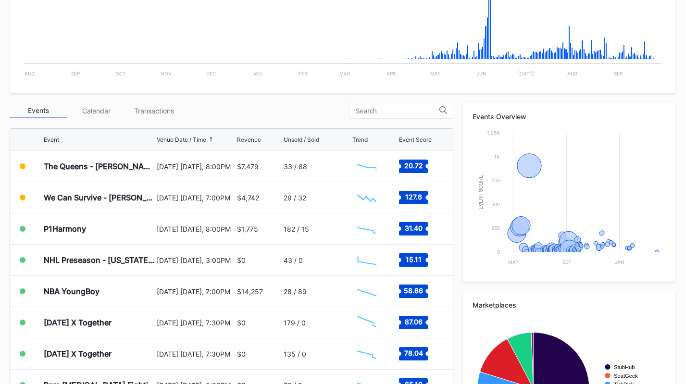
scroll to position [257, 0]
click at [143, 113] on div "Transactions" at bounding box center [154, 110] width 58 height 15
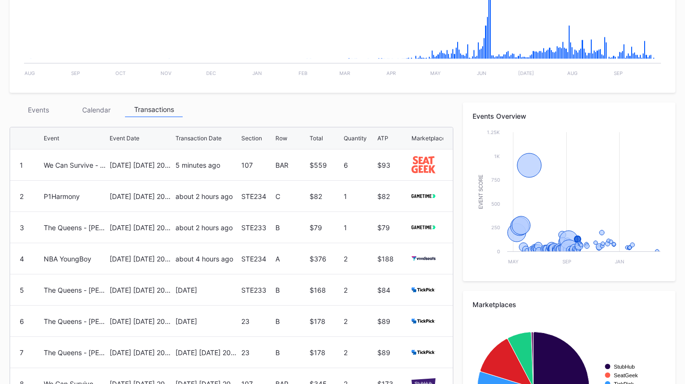
click at [37, 109] on div "Events" at bounding box center [39, 109] width 58 height 15
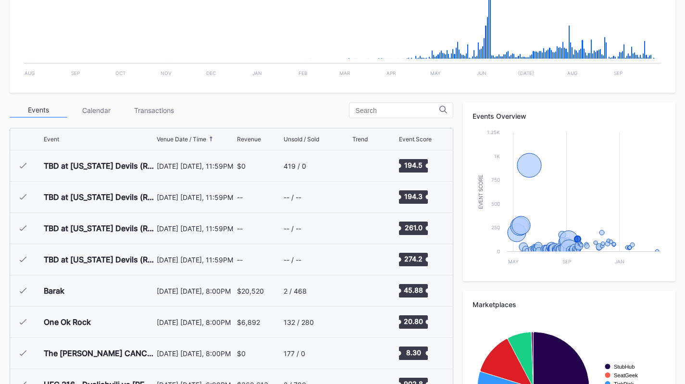
scroll to position [1469, 0]
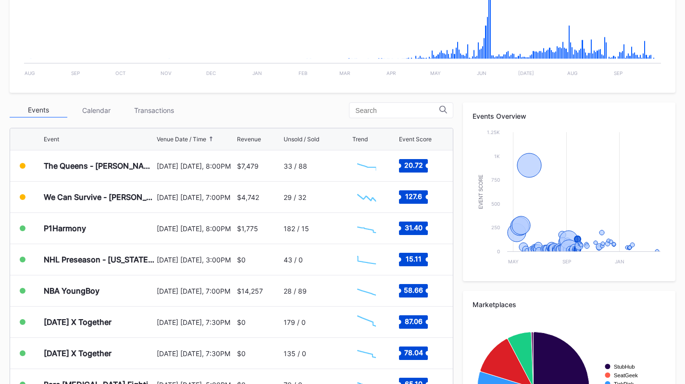
click at [118, 204] on div "We Can Survive - Ed Sheeran, Alex Warren, Shaboozey, Goo Goo Dolls" at bounding box center [99, 197] width 111 height 31
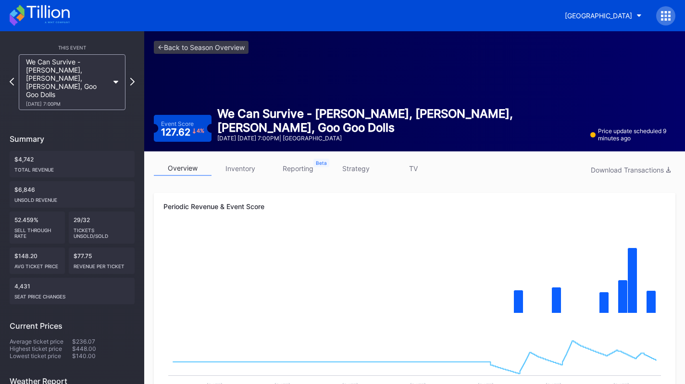
click at [224, 170] on link "inventory" at bounding box center [241, 168] width 58 height 15
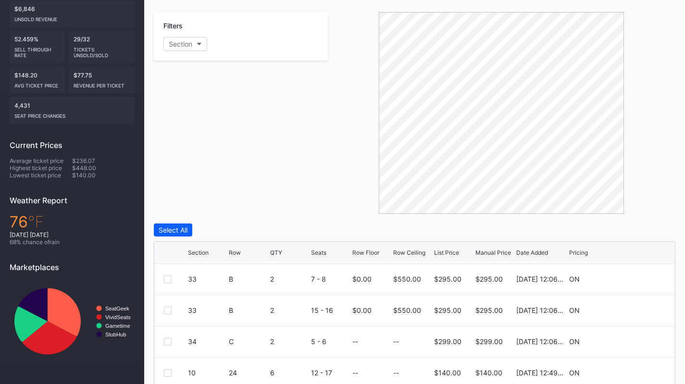
scroll to position [281, 0]
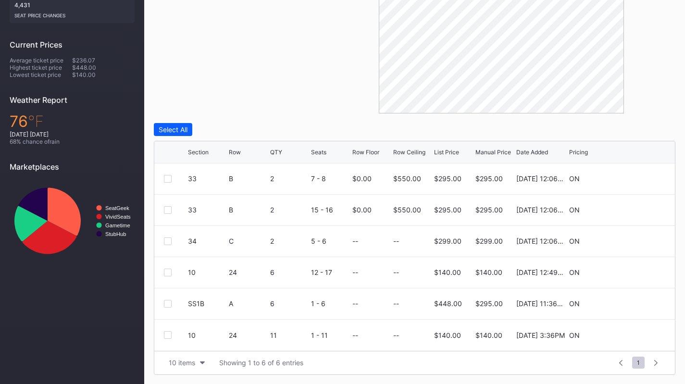
click at [172, 363] on div "10 items" at bounding box center [182, 363] width 26 height 8
click at [182, 343] on div "200 items" at bounding box center [187, 339] width 46 height 18
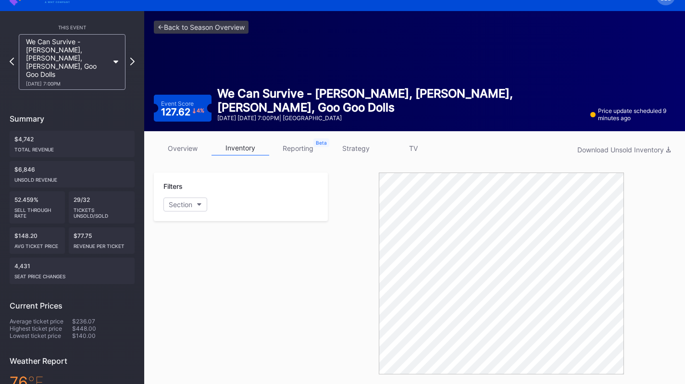
scroll to position [0, 0]
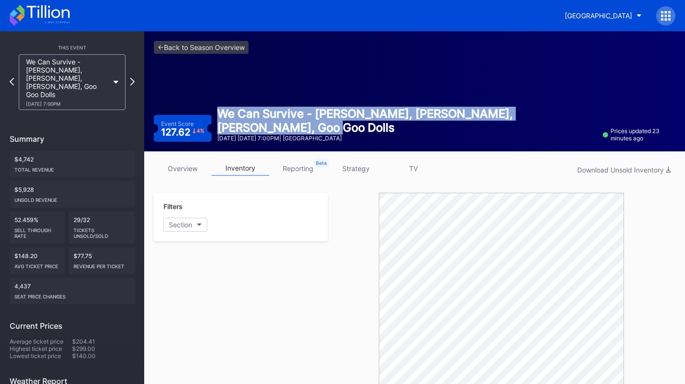
drag, startPoint x: 243, startPoint y: 126, endPoint x: 219, endPoint y: 113, distance: 27.1
click at [219, 113] on div "We Can Survive - [PERSON_NAME], [PERSON_NAME], [PERSON_NAME], Goo Goo Dolls" at bounding box center [407, 121] width 380 height 28
click at [254, 134] on div "We Can Survive - [PERSON_NAME], [PERSON_NAME], [PERSON_NAME], Goo Goo Dolls" at bounding box center [407, 121] width 380 height 28
drag, startPoint x: 245, startPoint y: 129, endPoint x: 214, endPoint y: 117, distance: 34.1
click at [214, 117] on div "We Can Survive - [PERSON_NAME], [PERSON_NAME], Shaboozey, Goo Goo Dolls [DATE] …" at bounding box center [407, 124] width 391 height 35
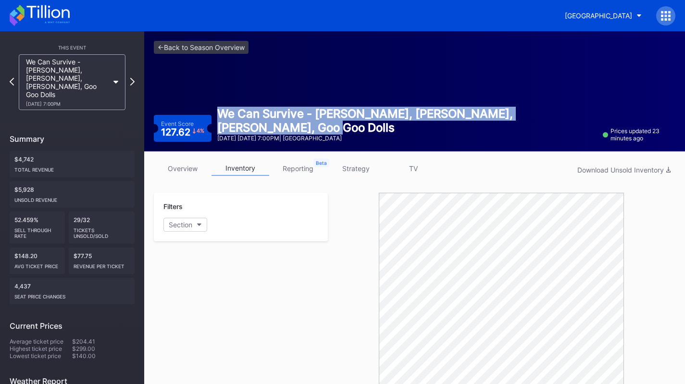
click at [54, 23] on icon at bounding box center [40, 15] width 60 height 21
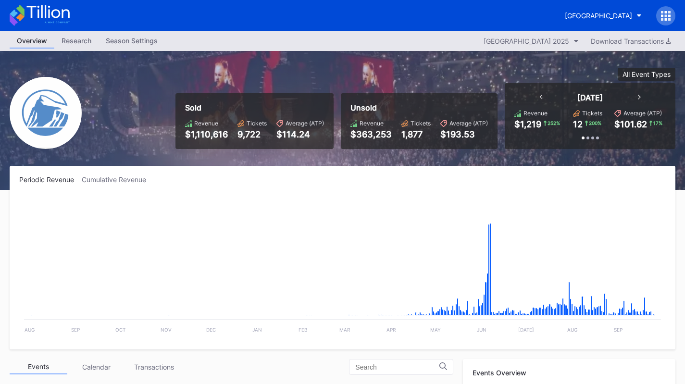
click at [574, 13] on div "[GEOGRAPHIC_DATA]" at bounding box center [598, 16] width 67 height 8
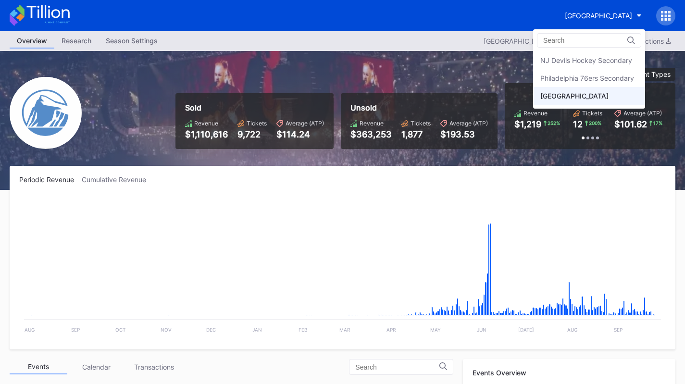
click at [573, 72] on div "Philadelphia 76ers Secondary" at bounding box center [589, 78] width 112 height 18
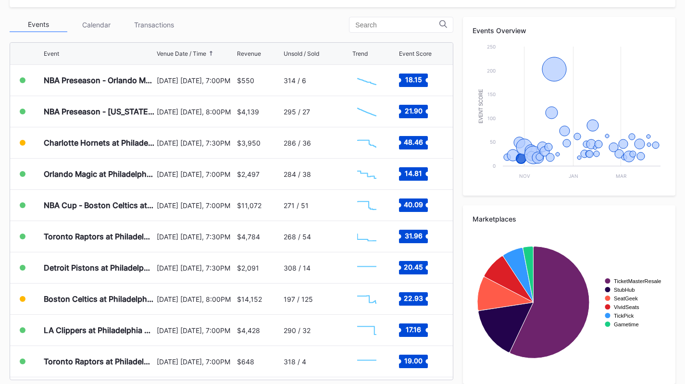
scroll to position [334, 0]
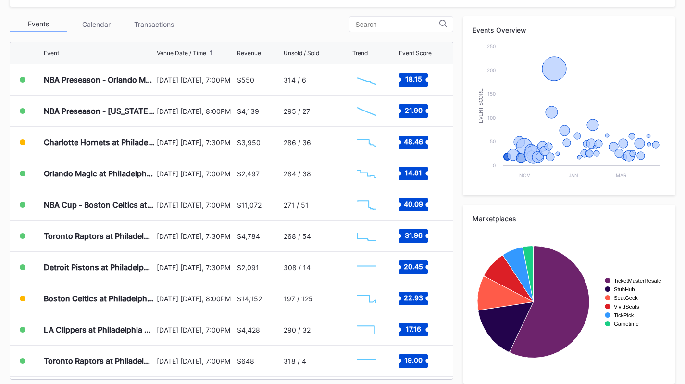
click at [142, 15] on div "Periodic Revenue Cumulative Revenue Created with Highcharts 11.2.0 Chart title …" at bounding box center [342, 108] width 685 height 570
drag, startPoint x: 143, startPoint y: 22, endPoint x: 142, endPoint y: 15, distance: 7.3
click at [142, 15] on div "Periodic Revenue Cumulative Revenue Created with Highcharts 11.2.0 Chart title …" at bounding box center [342, 108] width 685 height 570
drag, startPoint x: 141, startPoint y: 22, endPoint x: 142, endPoint y: 15, distance: 7.2
click at [142, 15] on div "Periodic Revenue Cumulative Revenue Created with Highcharts 11.2.0 Chart title …" at bounding box center [342, 108] width 685 height 570
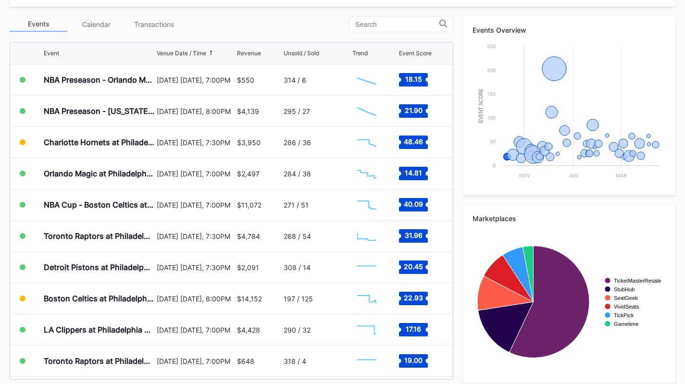
click at [143, 21] on div "Transactions" at bounding box center [154, 24] width 58 height 15
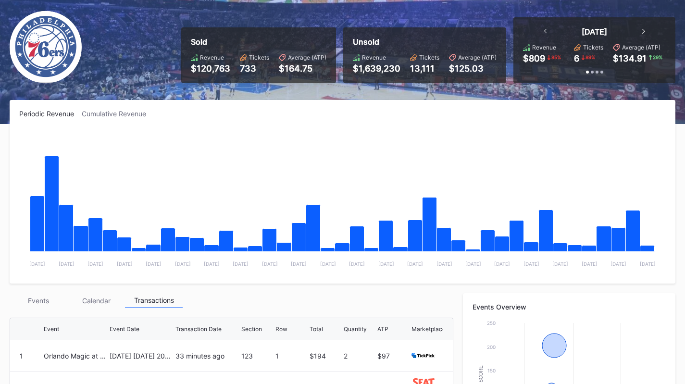
scroll to position [0, 0]
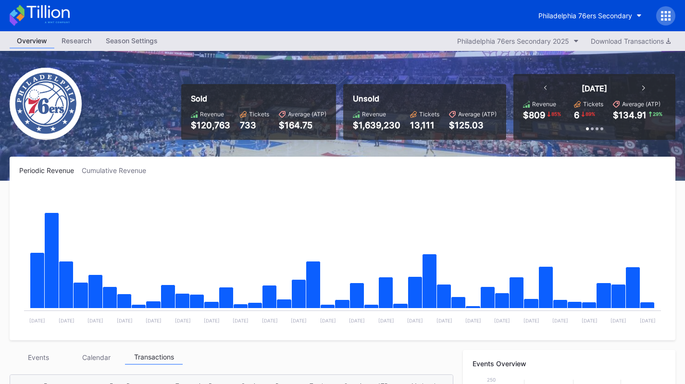
click at [51, 6] on icon at bounding box center [40, 15] width 60 height 21
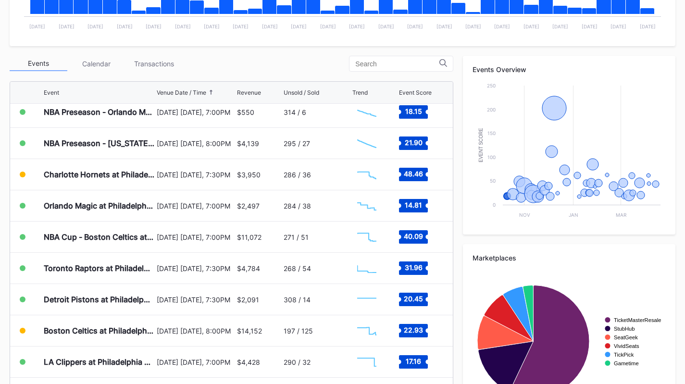
scroll to position [8, 0]
